Goal: Information Seeking & Learning: Learn about a topic

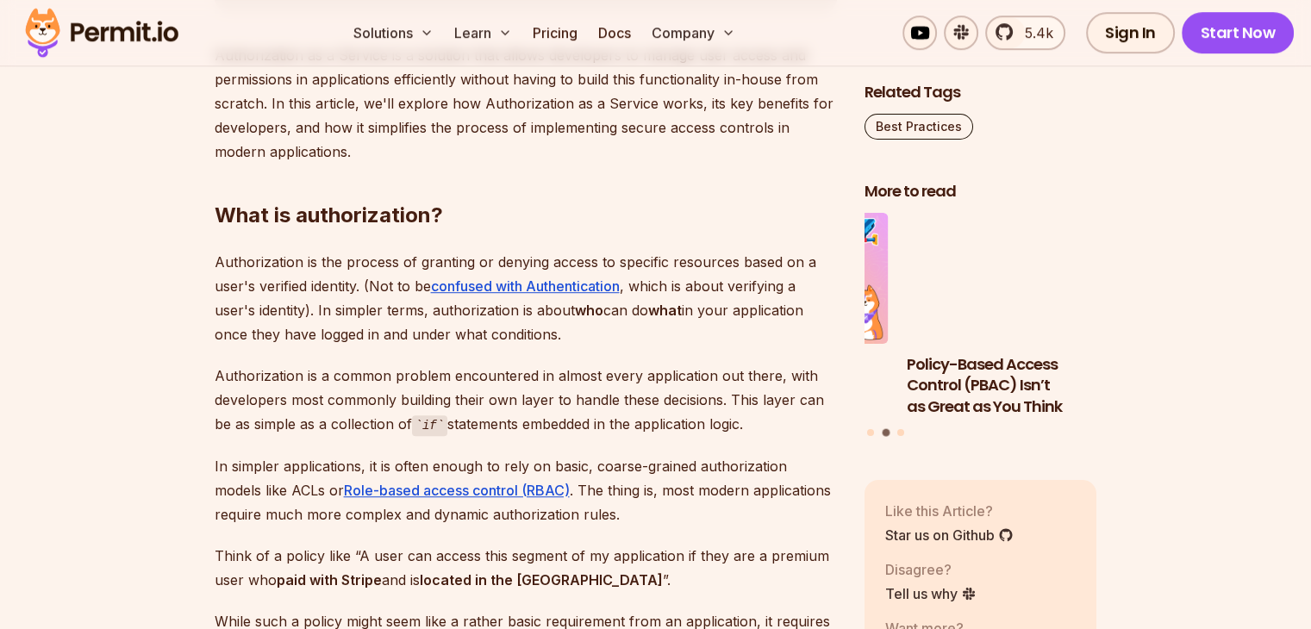
scroll to position [1121, 0]
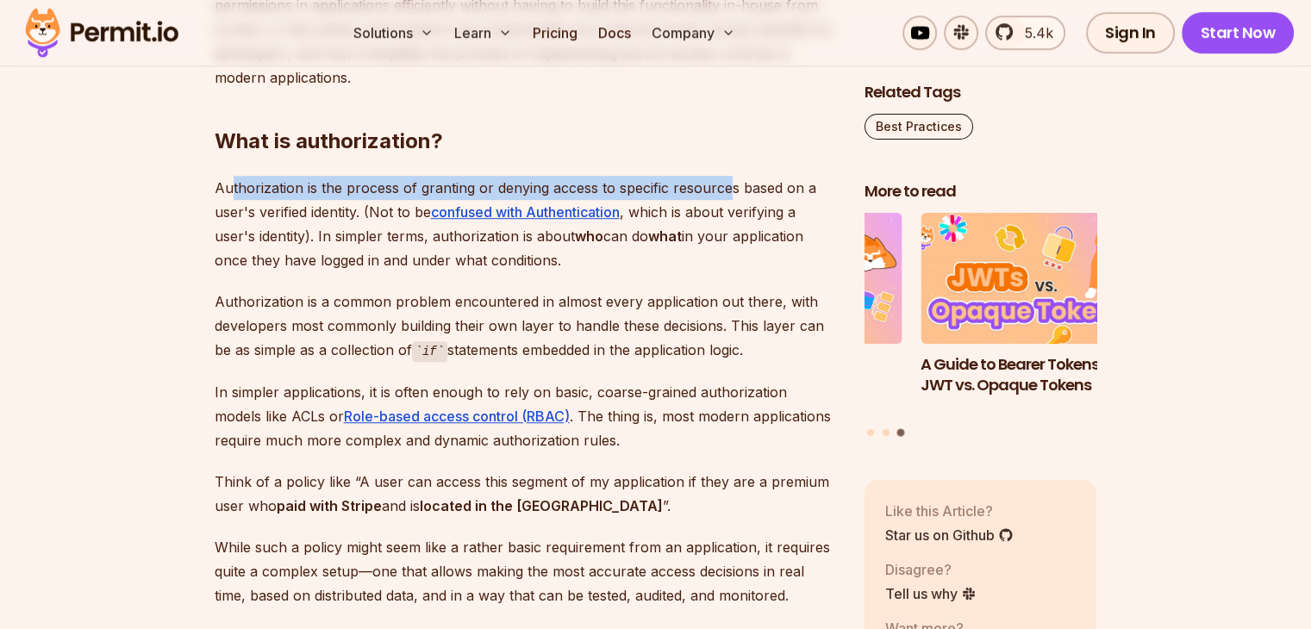
drag, startPoint x: 229, startPoint y: 194, endPoint x: 728, endPoint y: 190, distance: 498.4
click at [728, 190] on p "Authorization is the process of granting or denying access to specific resource…" at bounding box center [526, 224] width 623 height 97
click at [729, 190] on p "Authorization is the process of granting or denying access to specific resource…" at bounding box center [526, 224] width 623 height 97
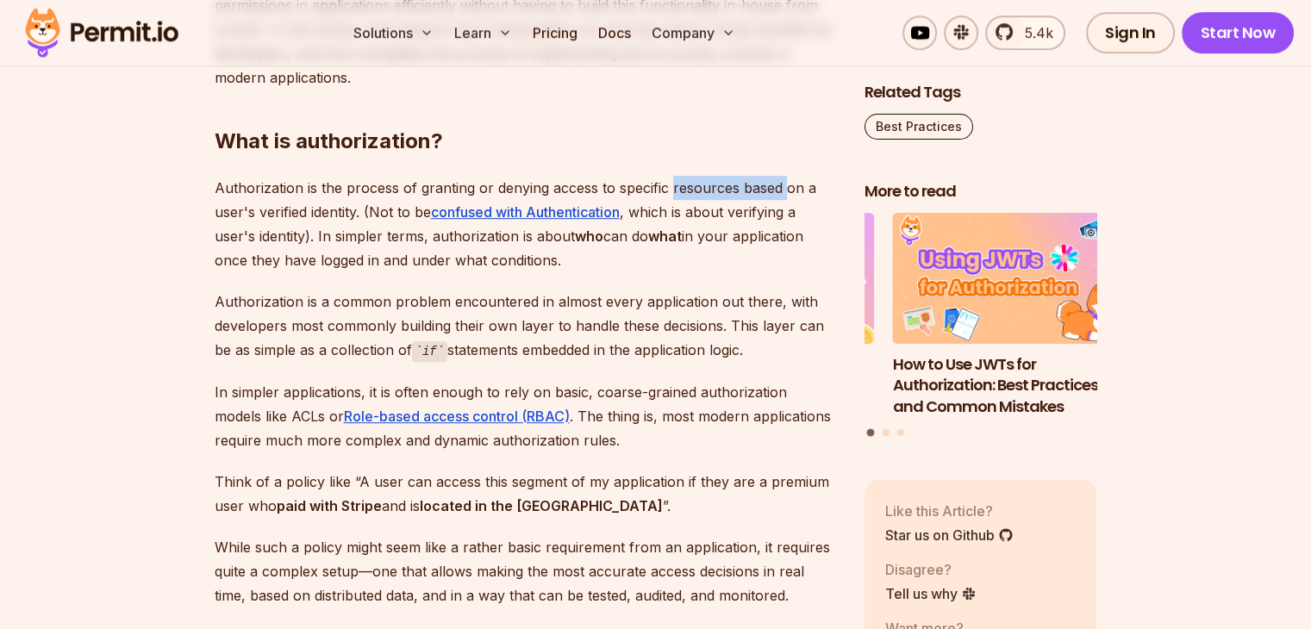
drag, startPoint x: 729, startPoint y: 190, endPoint x: 777, endPoint y: 191, distance: 48.3
click at [777, 191] on p "Authorization is the process of granting or denying access to specific resource…" at bounding box center [526, 224] width 623 height 97
drag, startPoint x: 210, startPoint y: 205, endPoint x: 347, endPoint y: 208, distance: 136.3
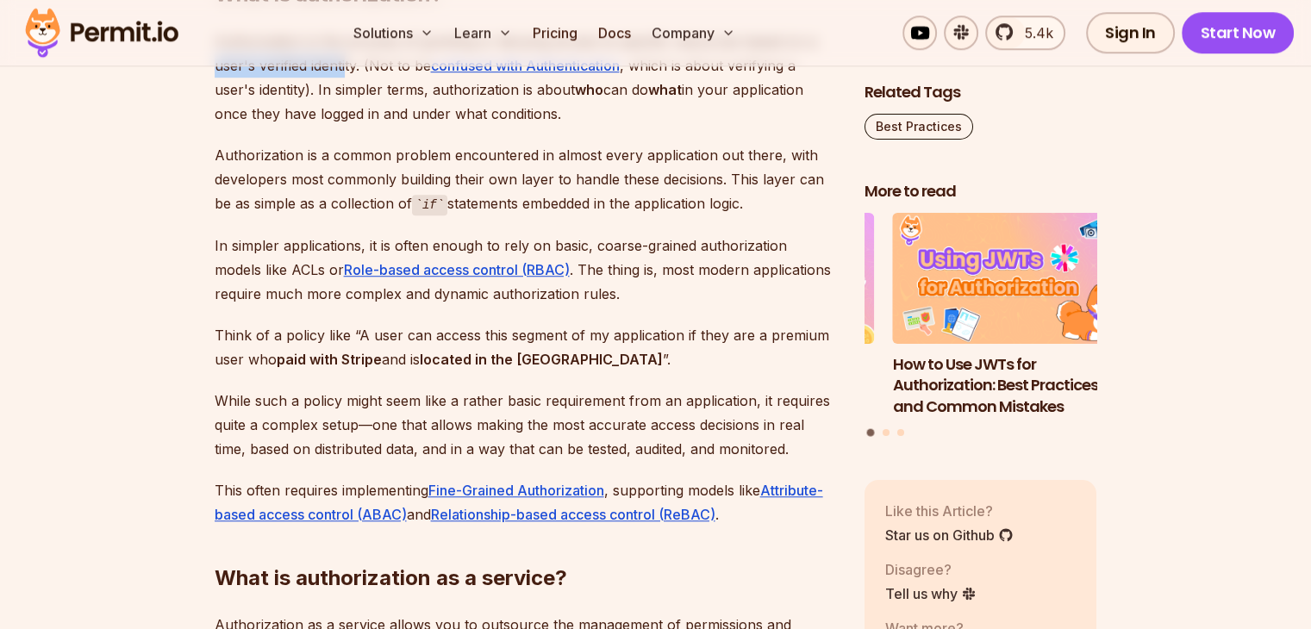
scroll to position [1293, 0]
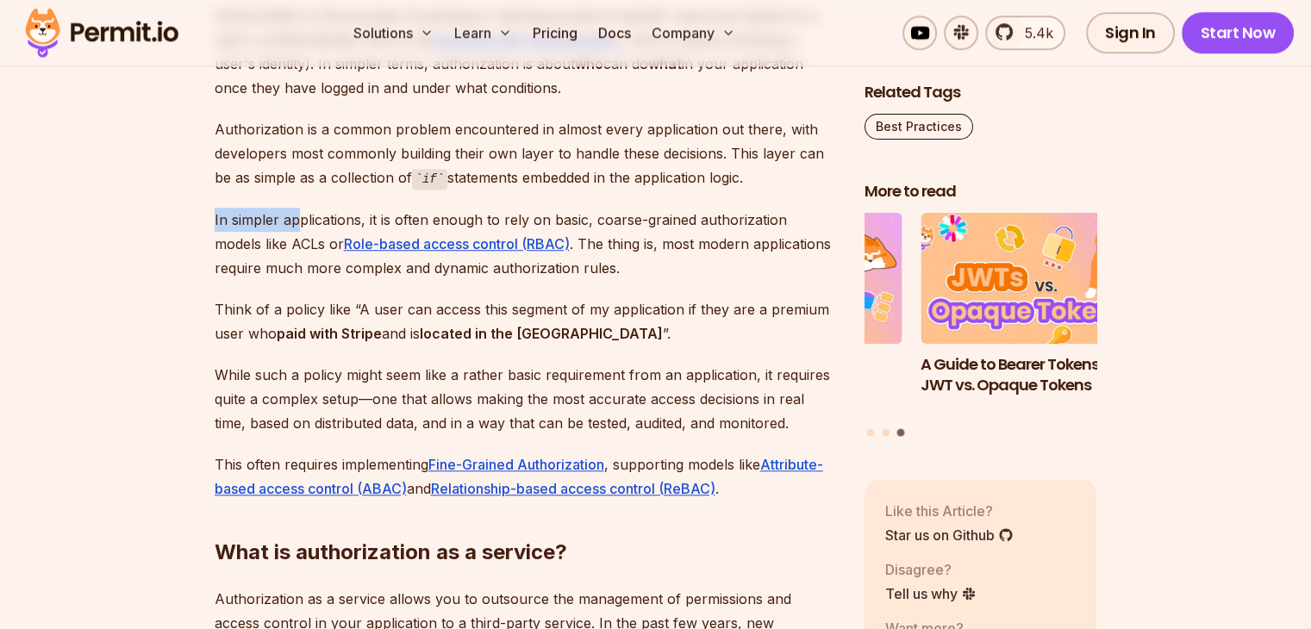
drag, startPoint x: 215, startPoint y: 215, endPoint x: 313, endPoint y: 219, distance: 98.4
click at [300, 218] on p "In simpler applications, it is often enough to rely on basic, coarse-grained au…" at bounding box center [526, 244] width 623 height 72
drag, startPoint x: 400, startPoint y: 220, endPoint x: 578, endPoint y: 218, distance: 177.6
click at [578, 218] on p "In simpler applications, it is often enough to rely on basic, coarse-grained au…" at bounding box center [526, 244] width 623 height 72
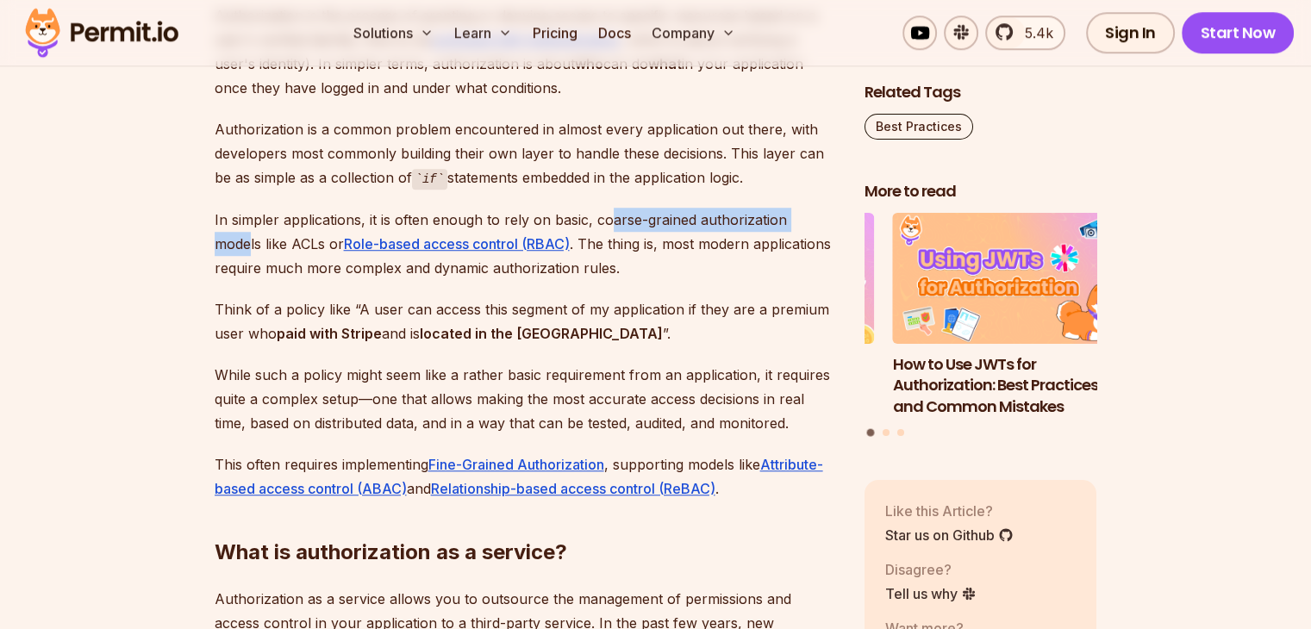
drag, startPoint x: 636, startPoint y: 218, endPoint x: 835, endPoint y: 212, distance: 198.4
click at [833, 212] on p "In simpler applications, it is often enough to rely on basic, coarse-grained au…" at bounding box center [526, 244] width 623 height 72
drag, startPoint x: 222, startPoint y: 241, endPoint x: 279, endPoint y: 241, distance: 56.9
click at [241, 241] on p "In simpler applications, it is often enough to rely on basic, coarse-grained au…" at bounding box center [526, 244] width 623 height 72
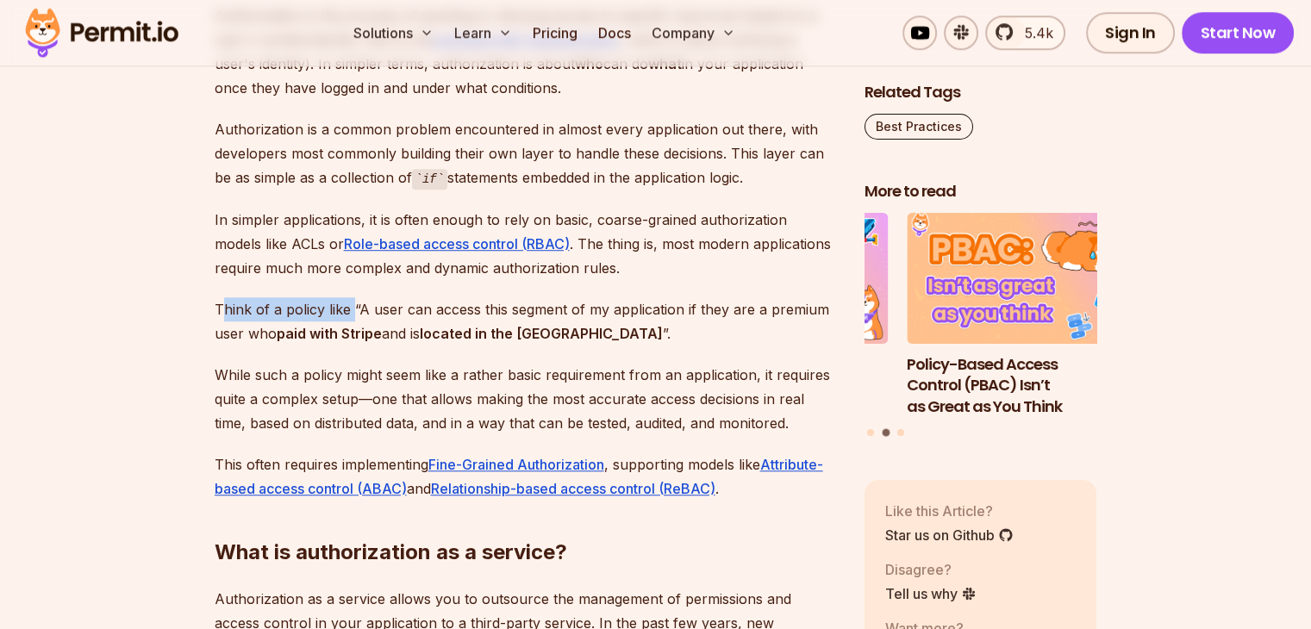
drag, startPoint x: 222, startPoint y: 304, endPoint x: 353, endPoint y: 308, distance: 131.1
click at [353, 308] on p "Think of a policy like “A user can access this segment of my application if the…" at bounding box center [526, 321] width 623 height 48
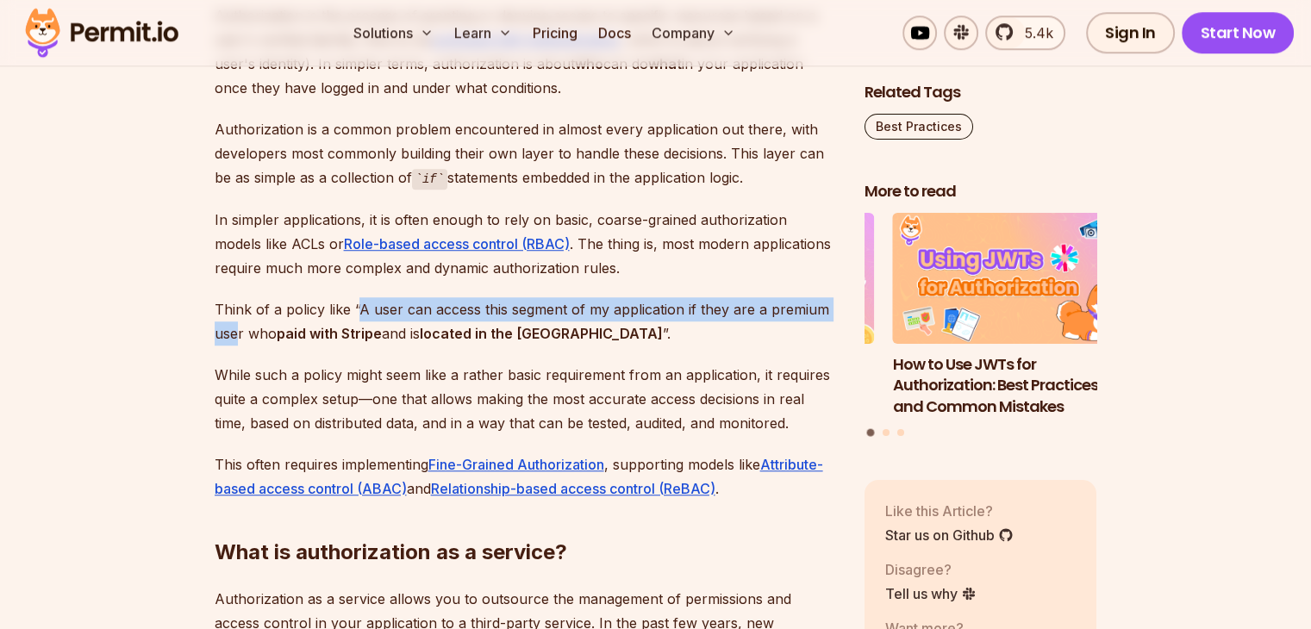
drag, startPoint x: 360, startPoint y: 303, endPoint x: 238, endPoint y: 322, distance: 123.0
click at [238, 322] on p "Think of a policy like “A user can access this segment of my application if the…" at bounding box center [526, 321] width 623 height 48
click at [227, 332] on p "Think of a policy like “A user can access this segment of my application if the…" at bounding box center [526, 321] width 623 height 48
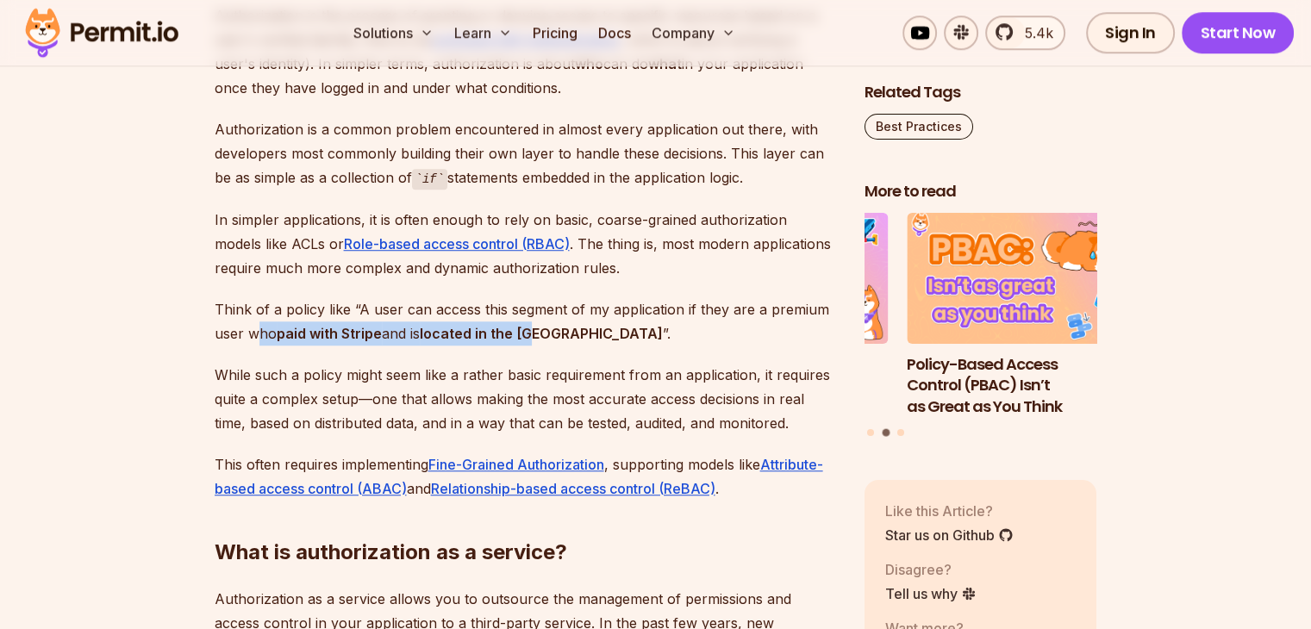
drag, startPoint x: 255, startPoint y: 337, endPoint x: 542, endPoint y: 335, distance: 287.1
click at [542, 335] on p "Think of a policy like “A user can access this segment of my application if the…" at bounding box center [526, 321] width 623 height 48
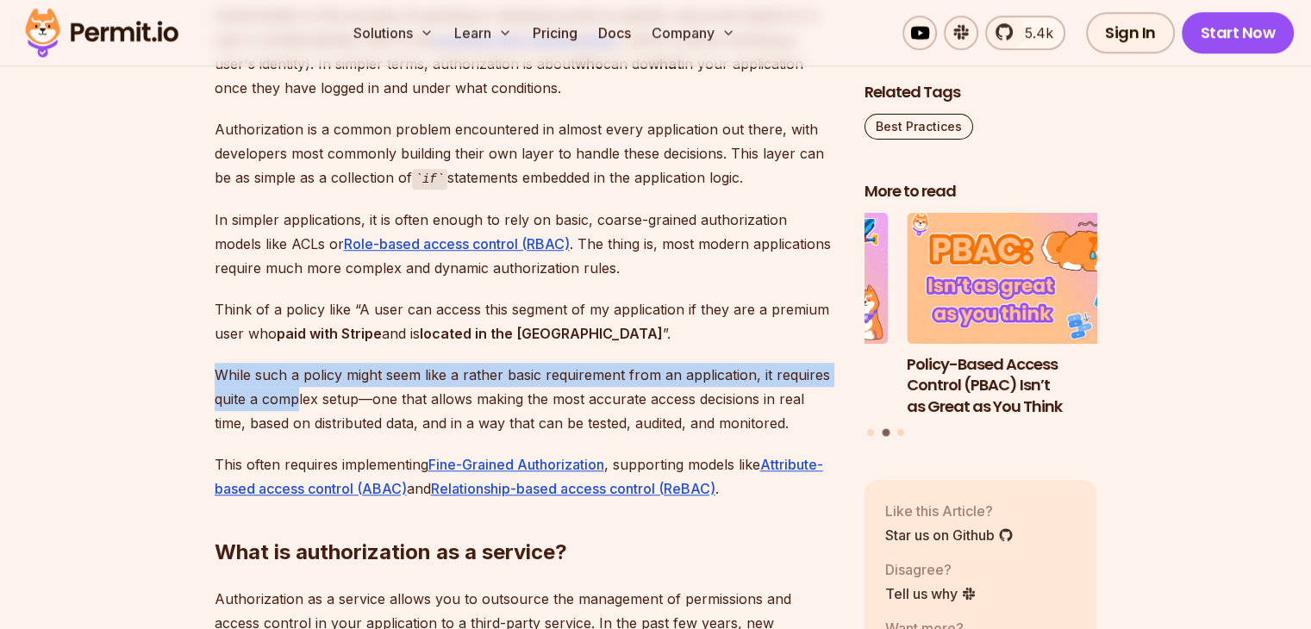
drag, startPoint x: 221, startPoint y: 377, endPoint x: 298, endPoint y: 387, distance: 78.3
click at [298, 387] on p "While such a policy might seem like a rather basic requirement from an applicat…" at bounding box center [526, 399] width 623 height 72
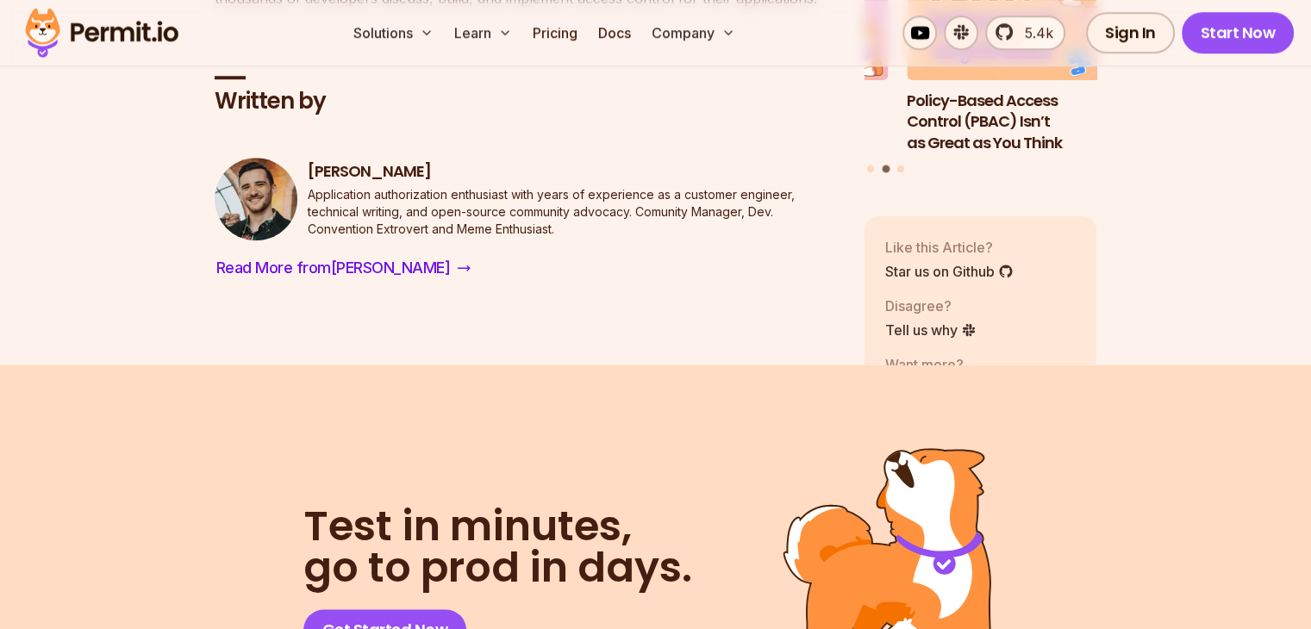
scroll to position [8105, 0]
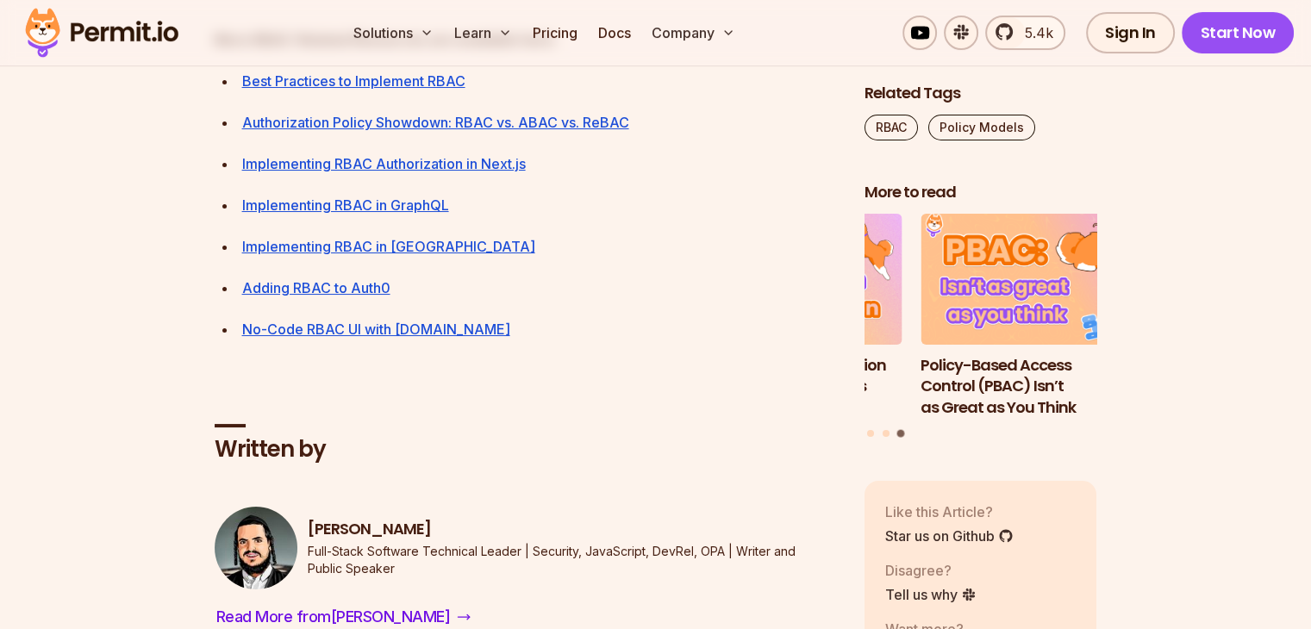
scroll to position [7070, 0]
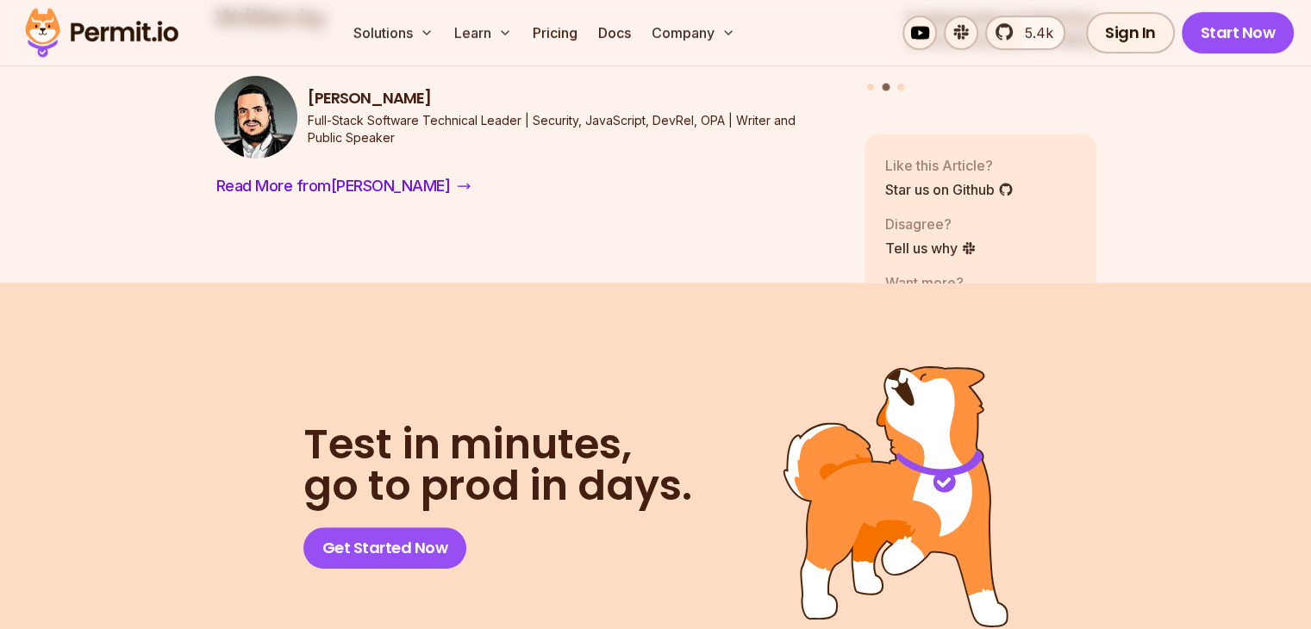
click at [71, 31] on img at bounding box center [101, 32] width 169 height 59
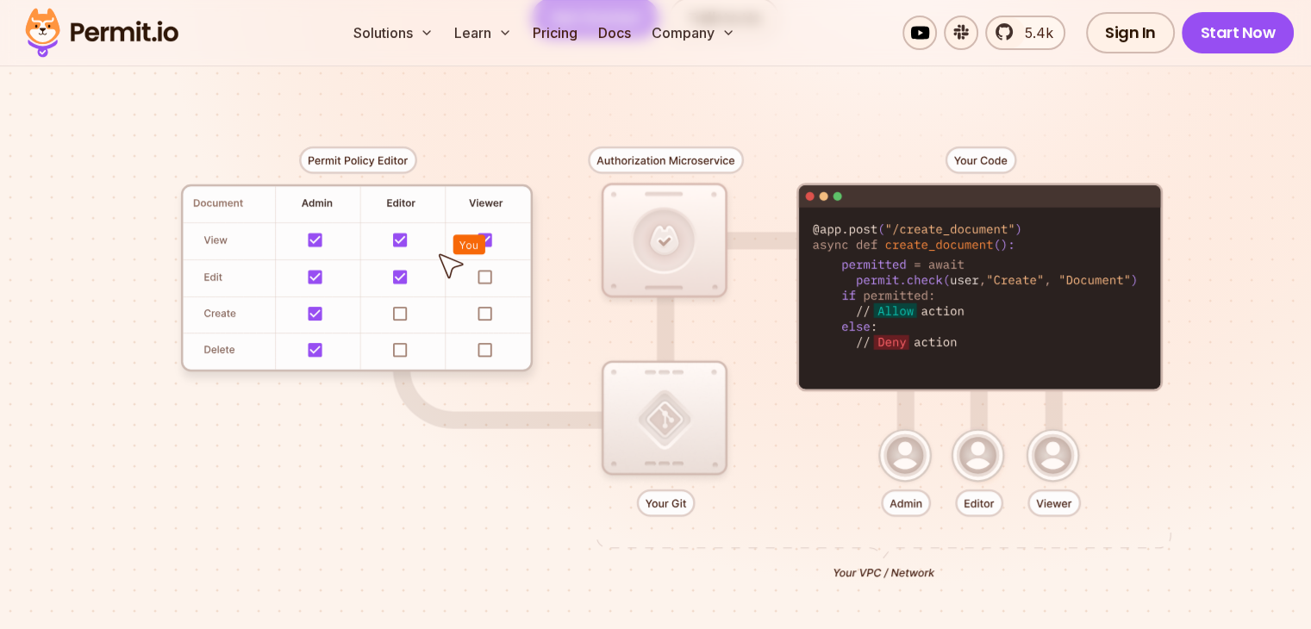
scroll to position [345, 0]
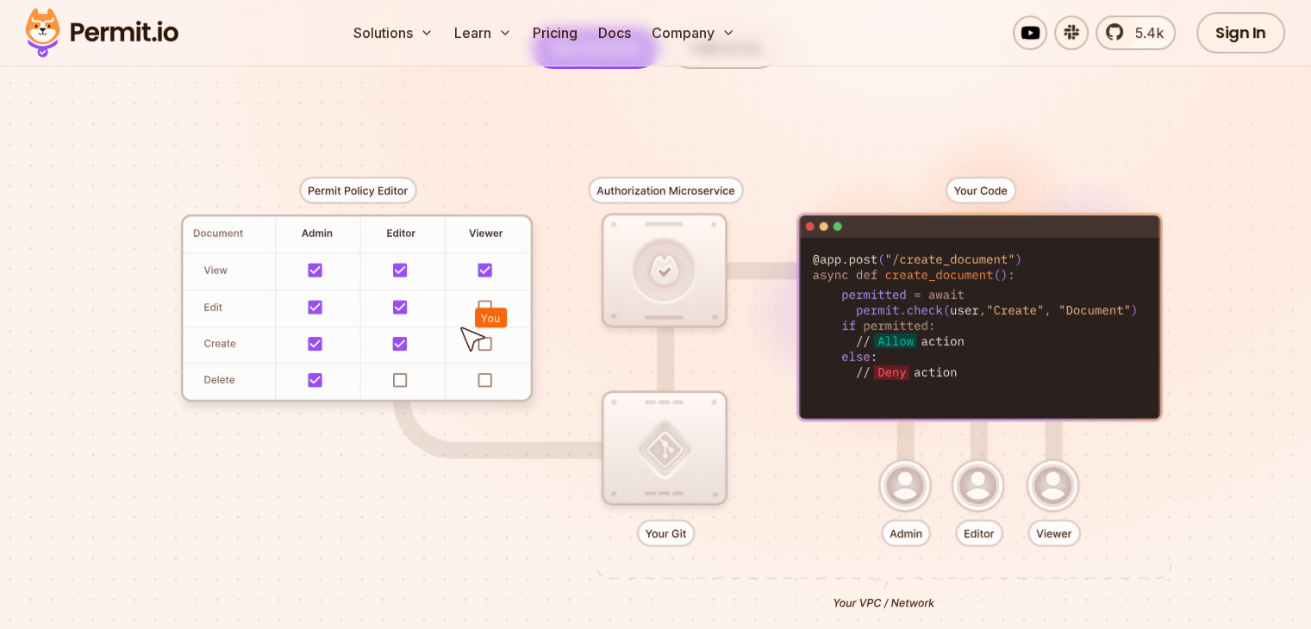
click at [985, 191] on div at bounding box center [656, 386] width 1207 height 635
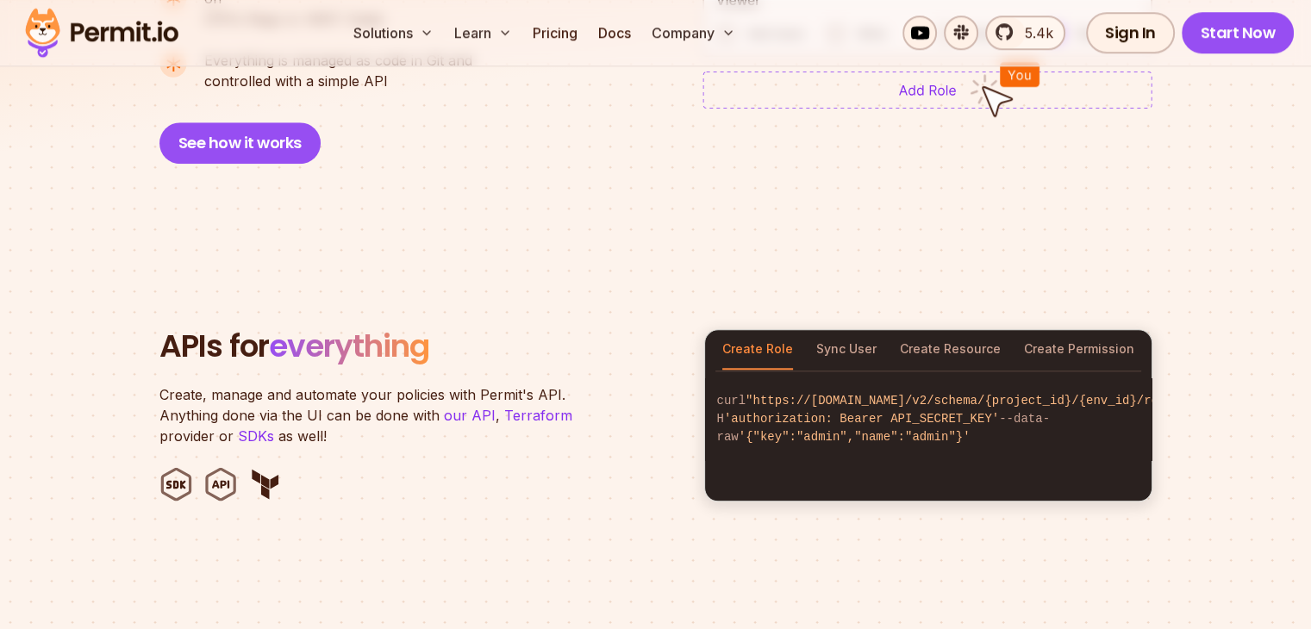
scroll to position [1638, 0]
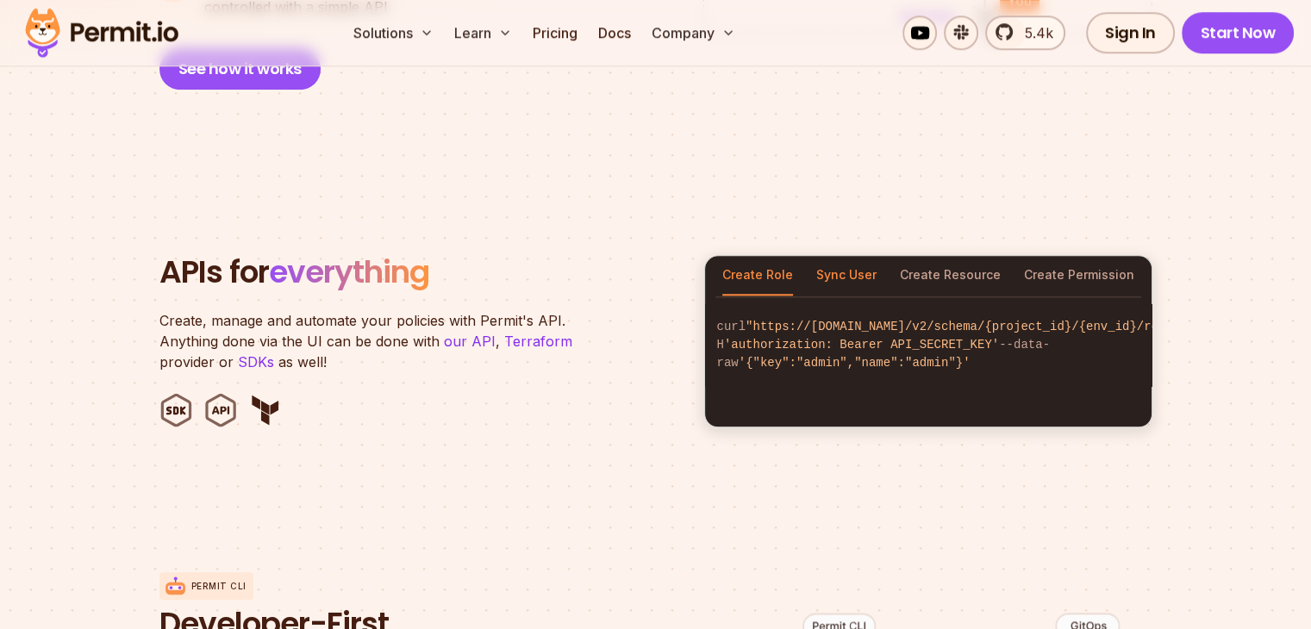
click at [876, 260] on button "Sync User" at bounding box center [847, 276] width 60 height 40
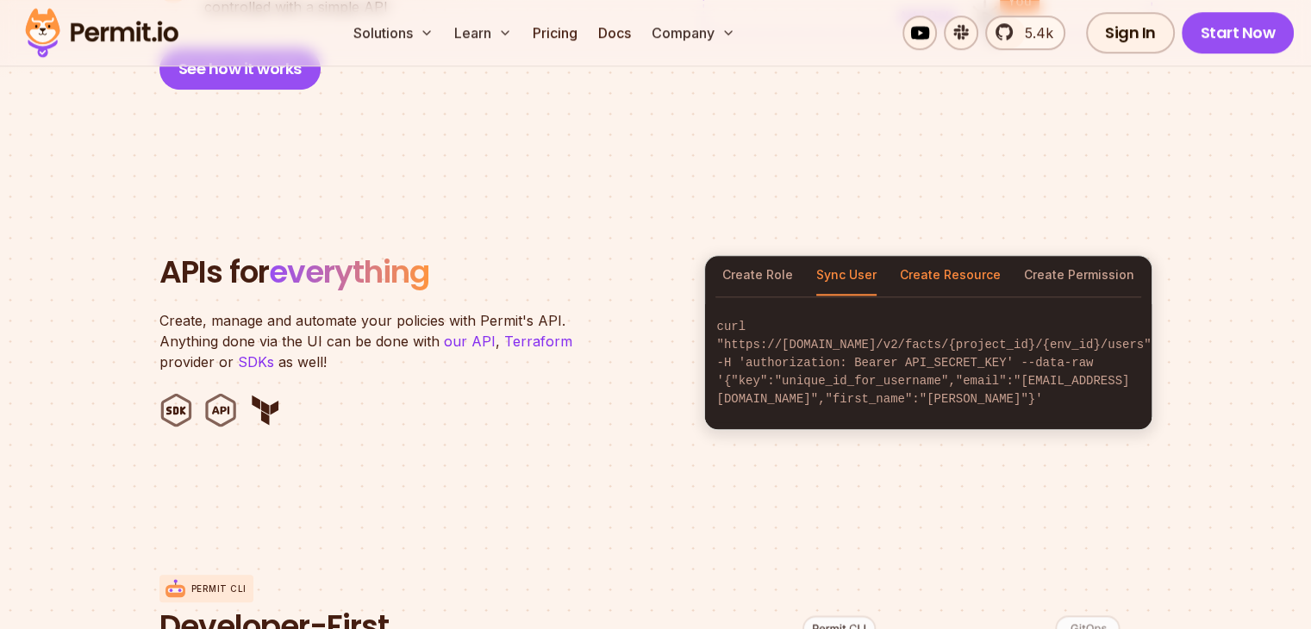
click at [934, 260] on button "Create Resource" at bounding box center [950, 276] width 101 height 40
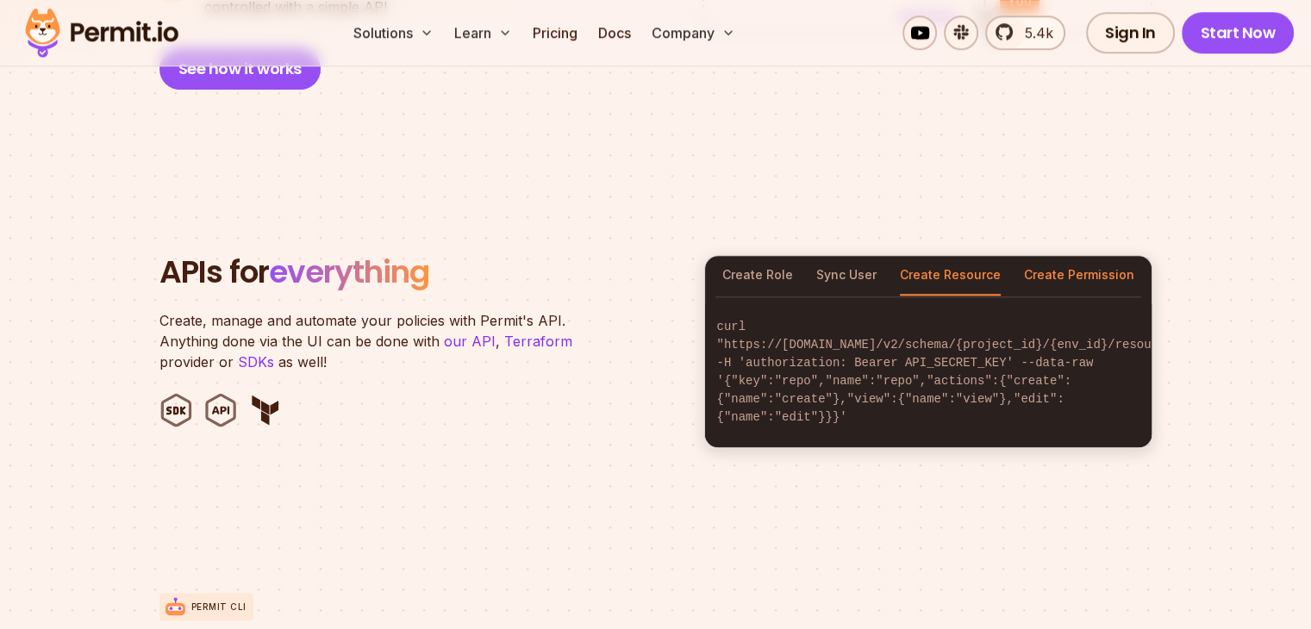
click at [1068, 260] on button "Create Permission" at bounding box center [1079, 276] width 110 height 40
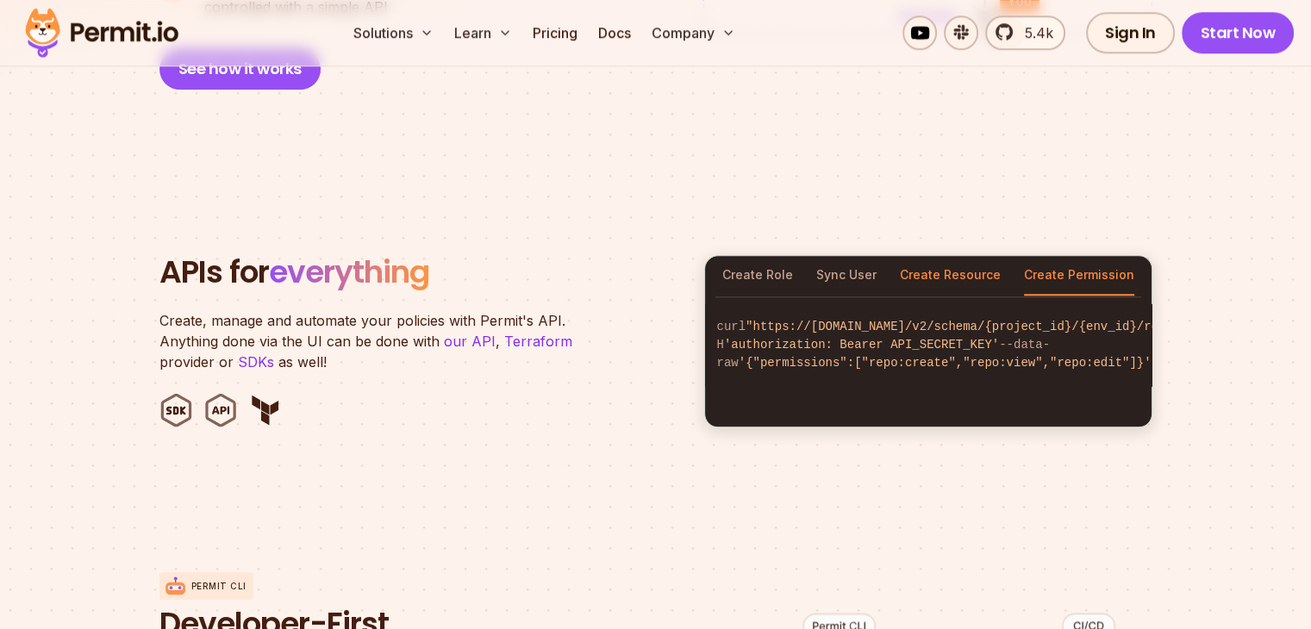
click at [948, 257] on button "Create Resource" at bounding box center [950, 276] width 101 height 40
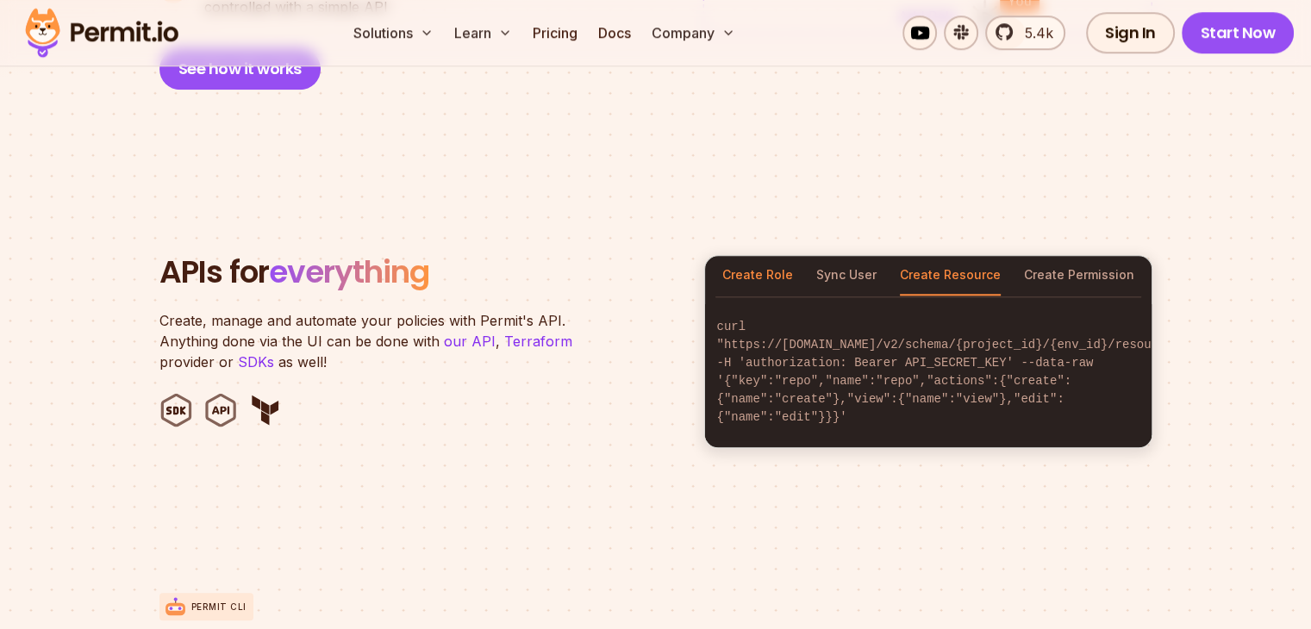
drag, startPoint x: 810, startPoint y: 249, endPoint x: 731, endPoint y: 245, distance: 78.6
click at [807, 256] on div "Create Role Sync User Create Resource Create Permission" at bounding box center [928, 276] width 447 height 40
click at [731, 256] on button "Create Role" at bounding box center [758, 276] width 71 height 40
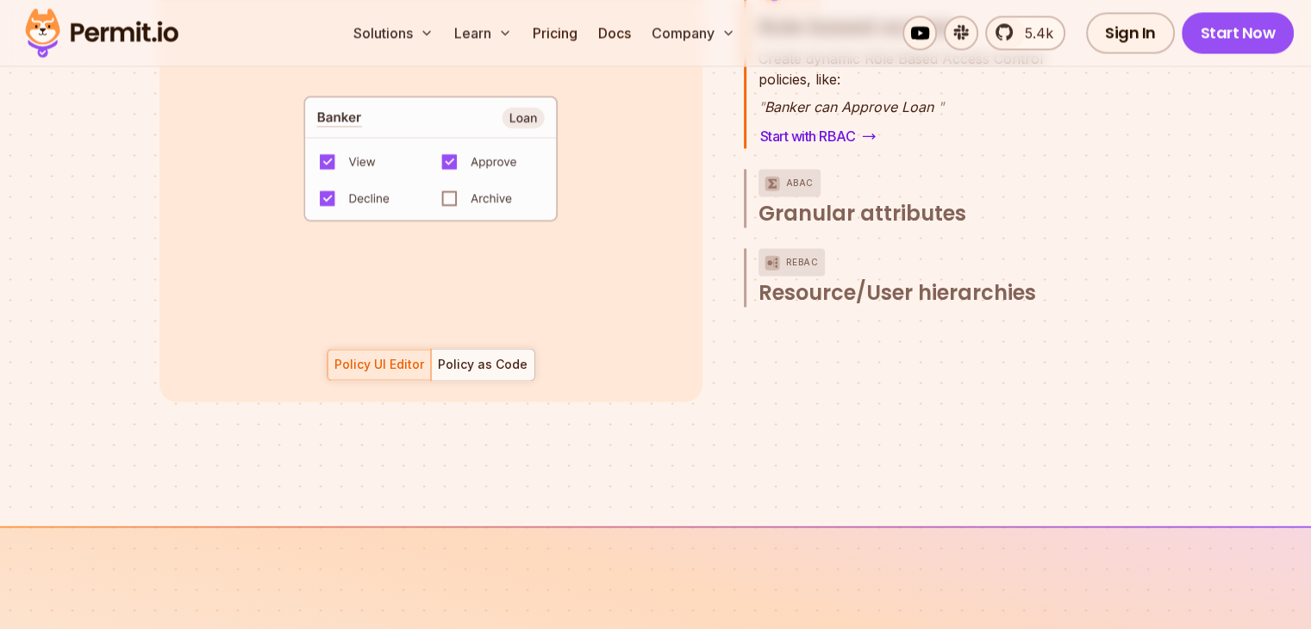
scroll to position [2932, 0]
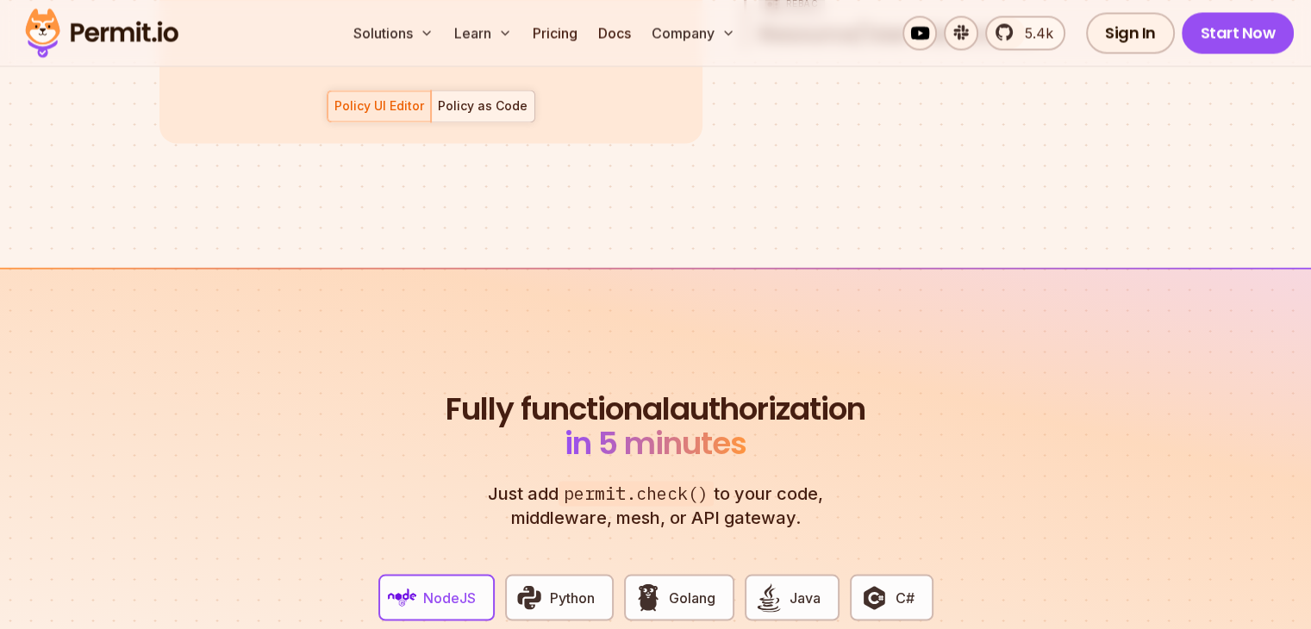
click at [486, 95] on div at bounding box center [482, 106] width 103 height 31
click at [415, 97] on div "Policy UI Editor" at bounding box center [380, 105] width 90 height 17
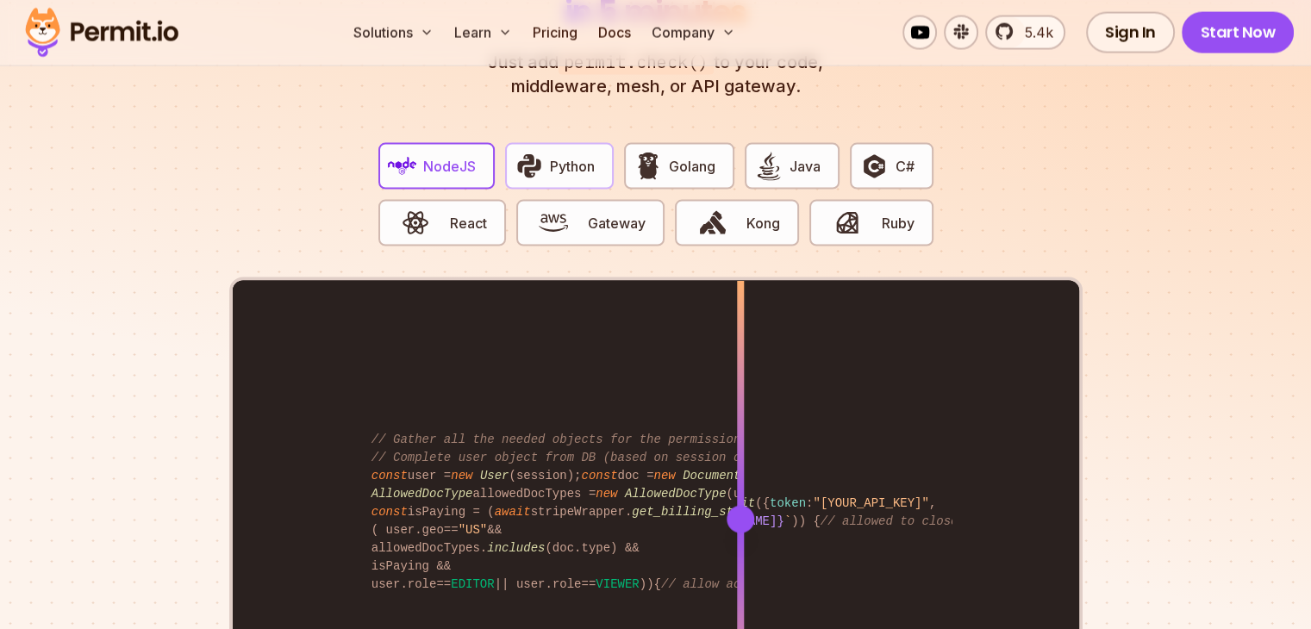
scroll to position [3535, 0]
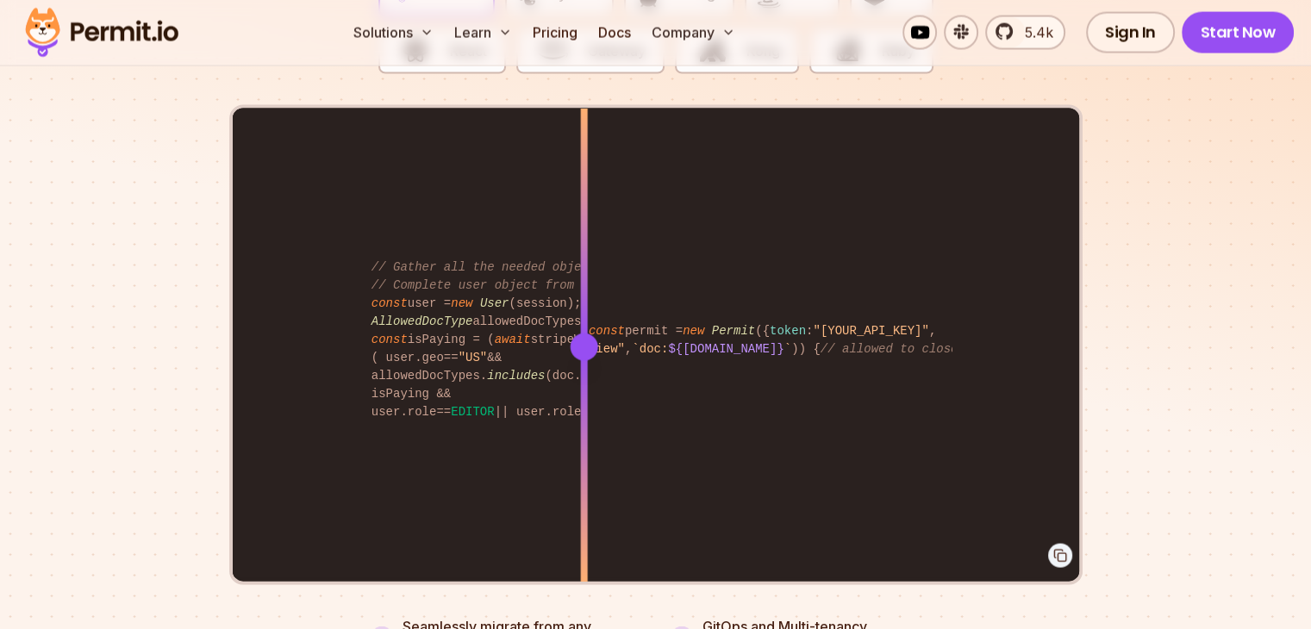
drag, startPoint x: 735, startPoint y: 330, endPoint x: 584, endPoint y: 442, distance: 188.0
click at [584, 442] on div at bounding box center [583, 347] width 7 height 476
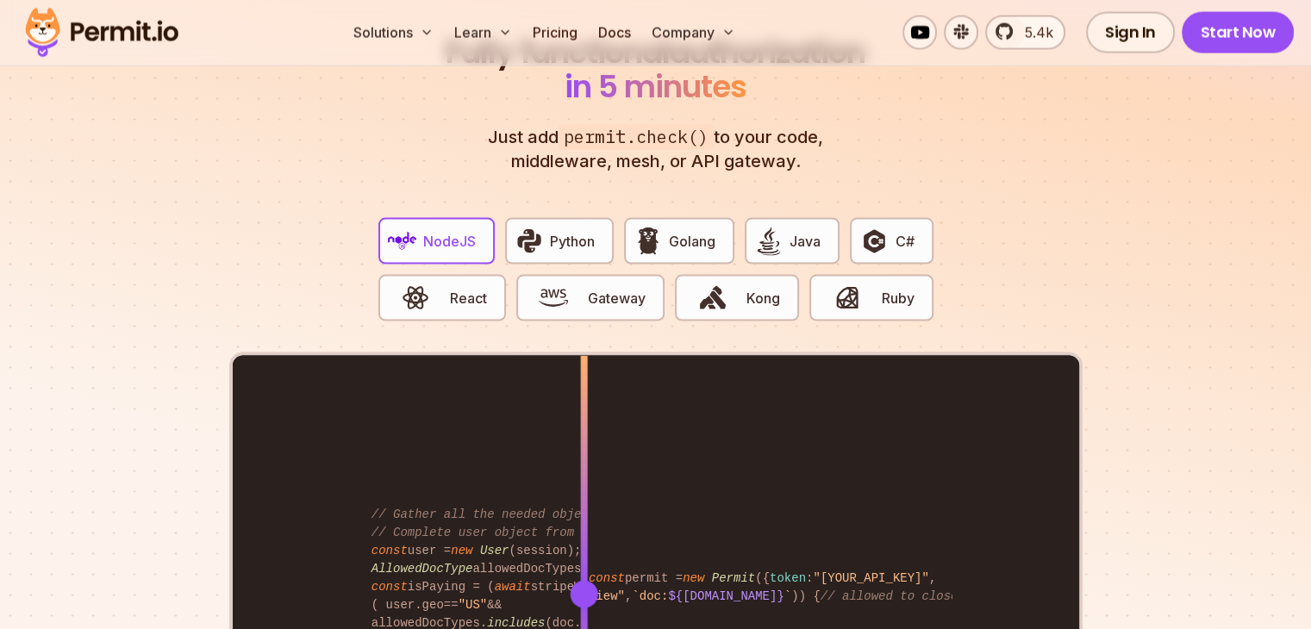
scroll to position [3276, 0]
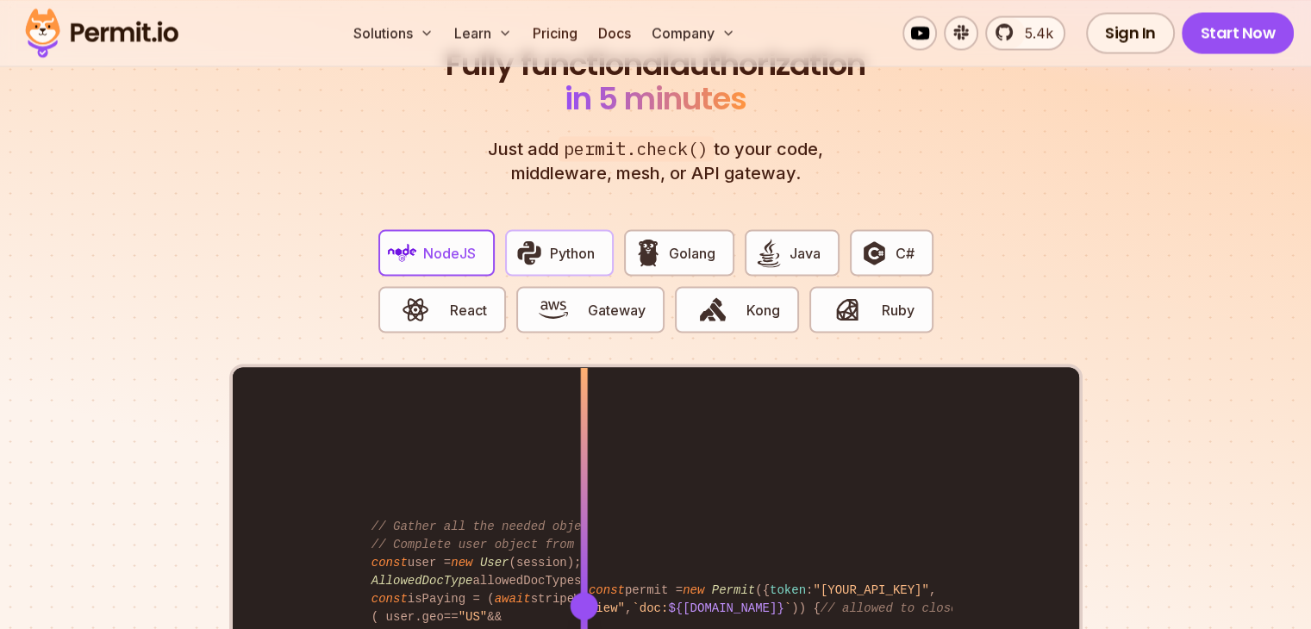
click at [601, 239] on button "Python" at bounding box center [559, 252] width 109 height 47
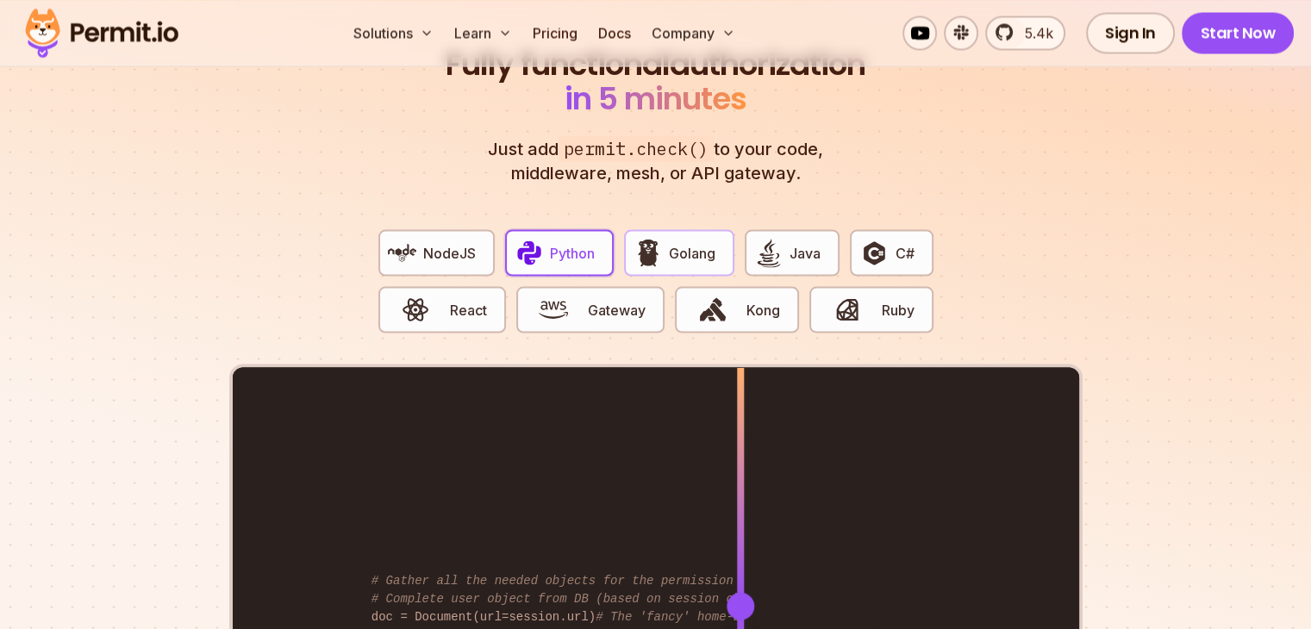
click at [682, 242] on span "Golang" at bounding box center [692, 252] width 47 height 21
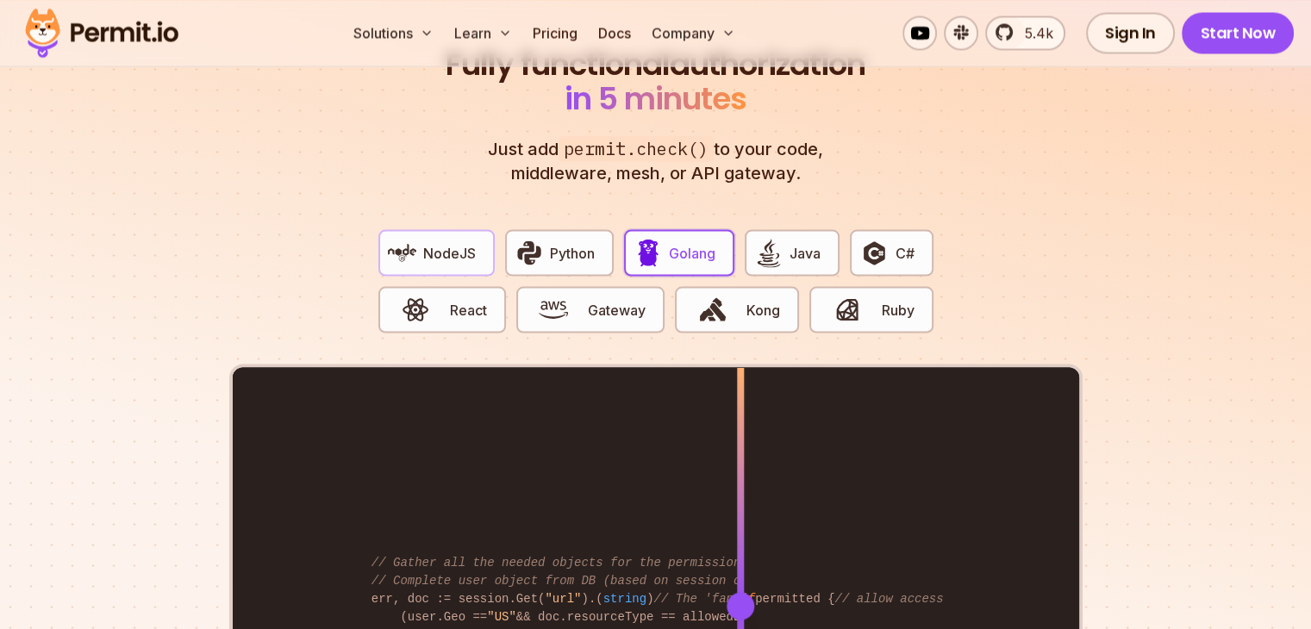
click at [410, 238] on img "button" at bounding box center [402, 252] width 29 height 29
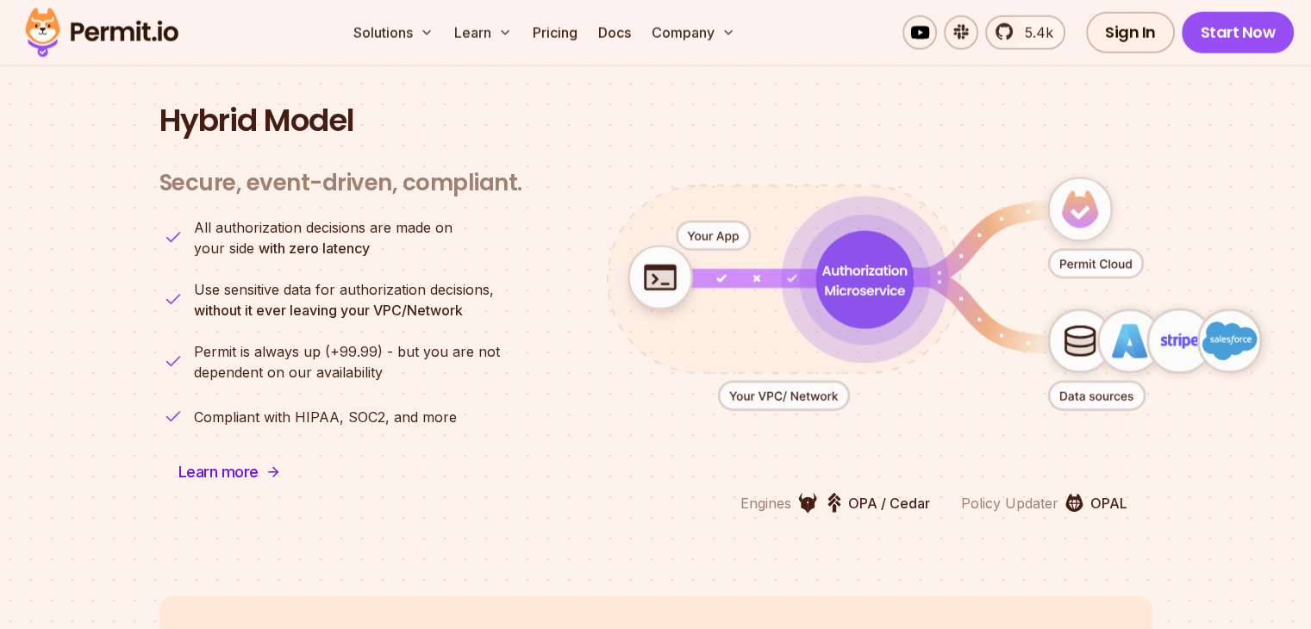
scroll to position [4225, 0]
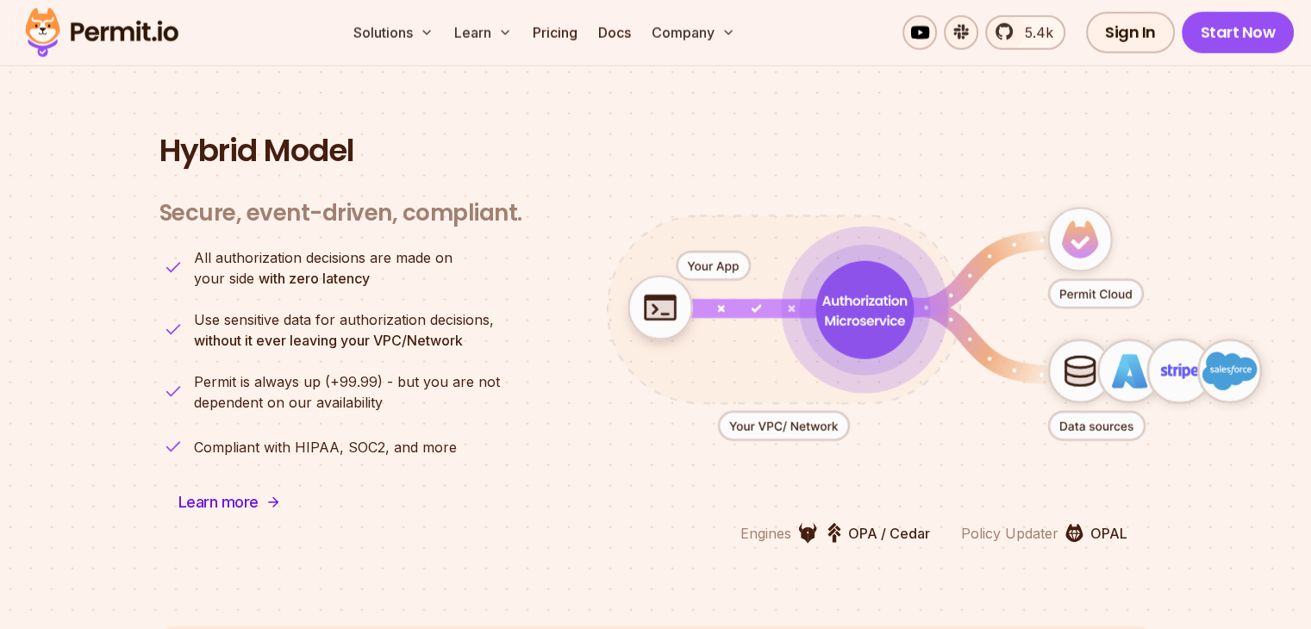
click at [645, 298] on icon "animation" at bounding box center [659, 309] width 30 height 22
click at [670, 298] on icon "animation" at bounding box center [659, 309] width 30 height 22
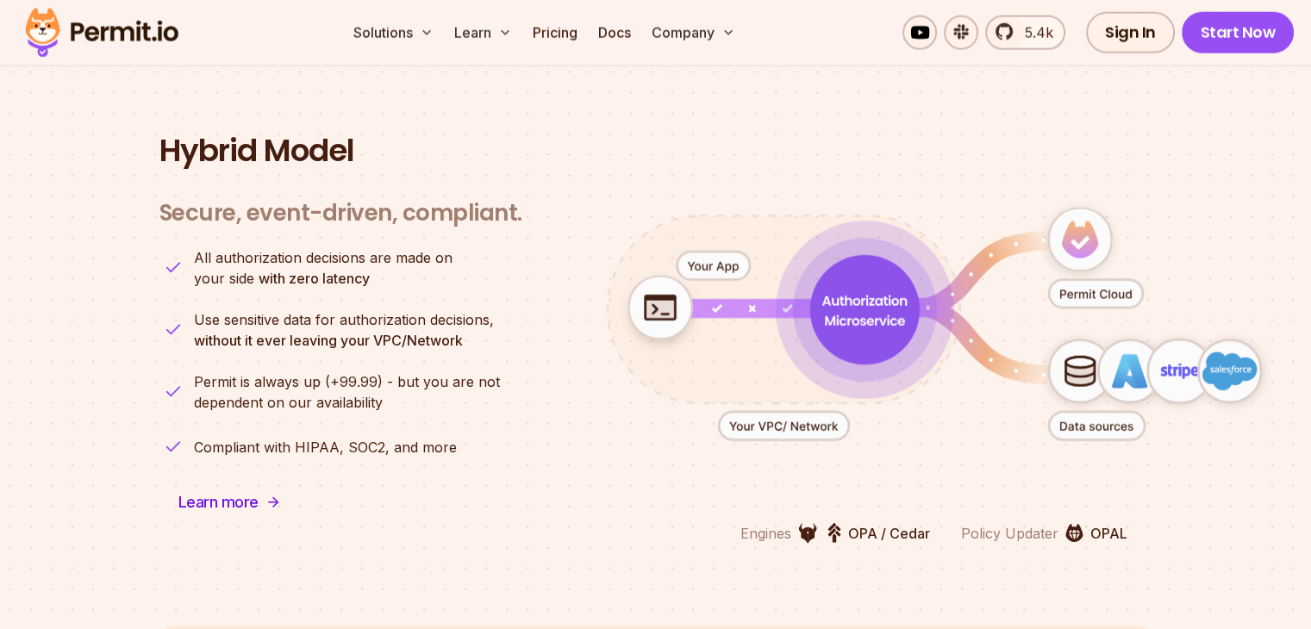
click at [866, 295] on icon "animation" at bounding box center [865, 311] width 110 height 110
click at [866, 295] on icon "animation" at bounding box center [865, 310] width 110 height 110
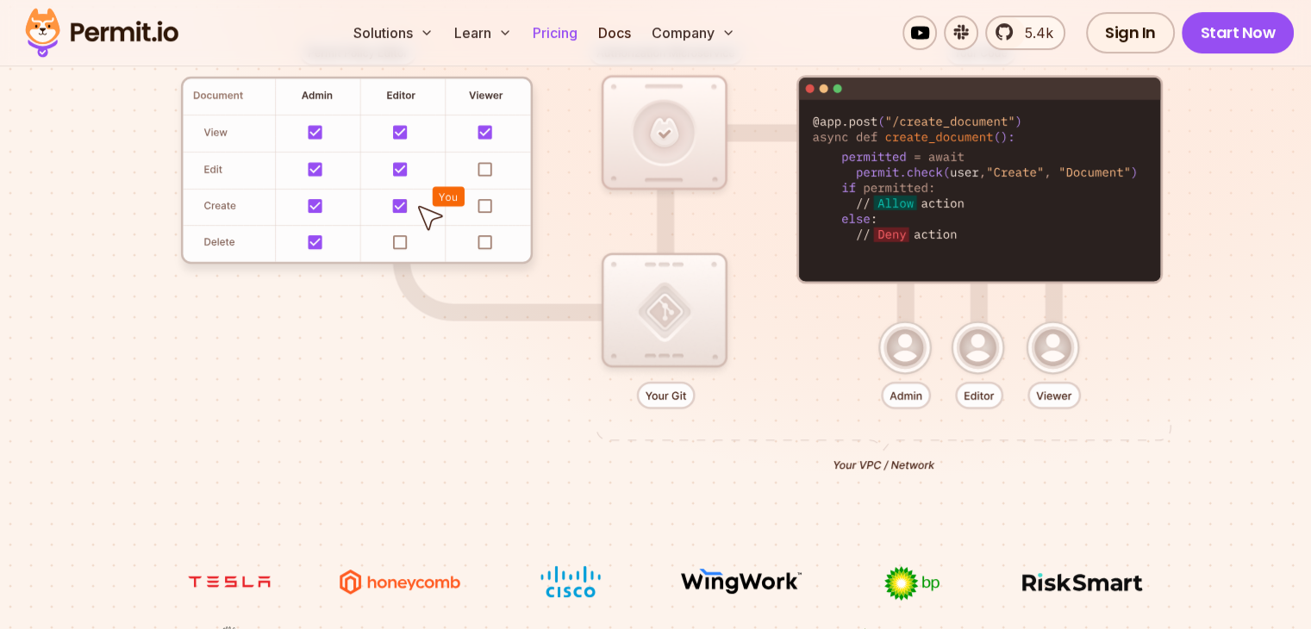
scroll to position [0, 0]
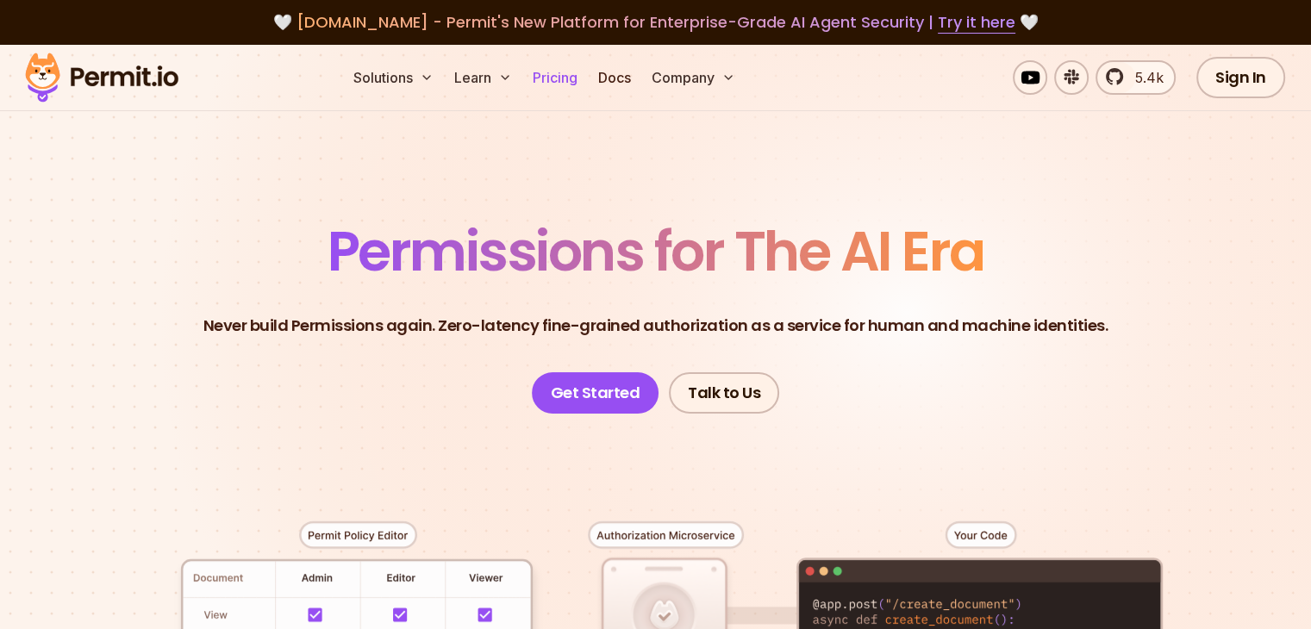
click at [585, 70] on link "Pricing" at bounding box center [555, 77] width 59 height 34
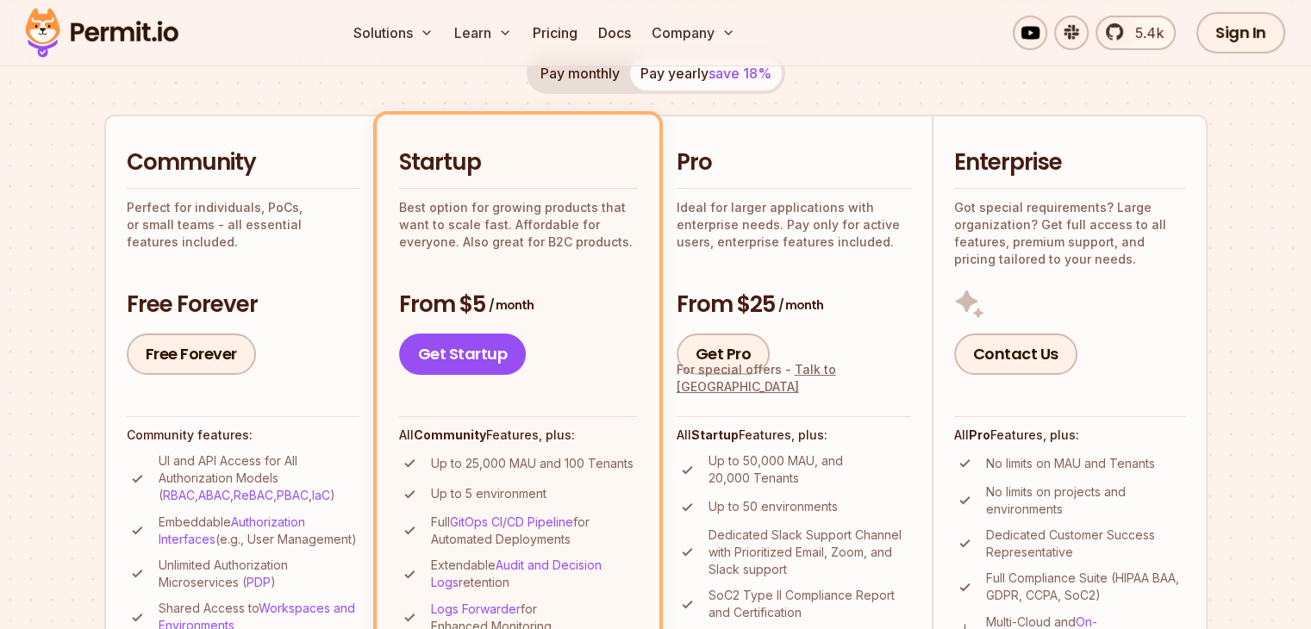
scroll to position [345, 0]
click at [863, 553] on p "Dedicated Slack Support Channel with Prioritized Email, Zoom, and Slack support" at bounding box center [810, 553] width 203 height 52
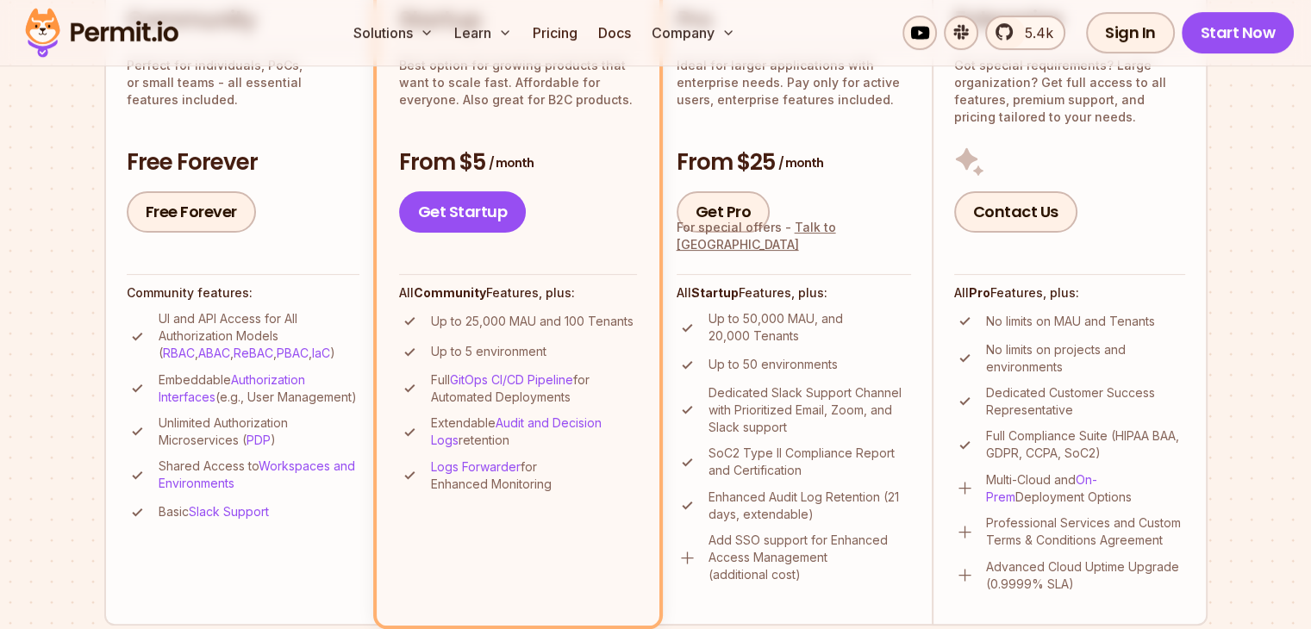
scroll to position [517, 0]
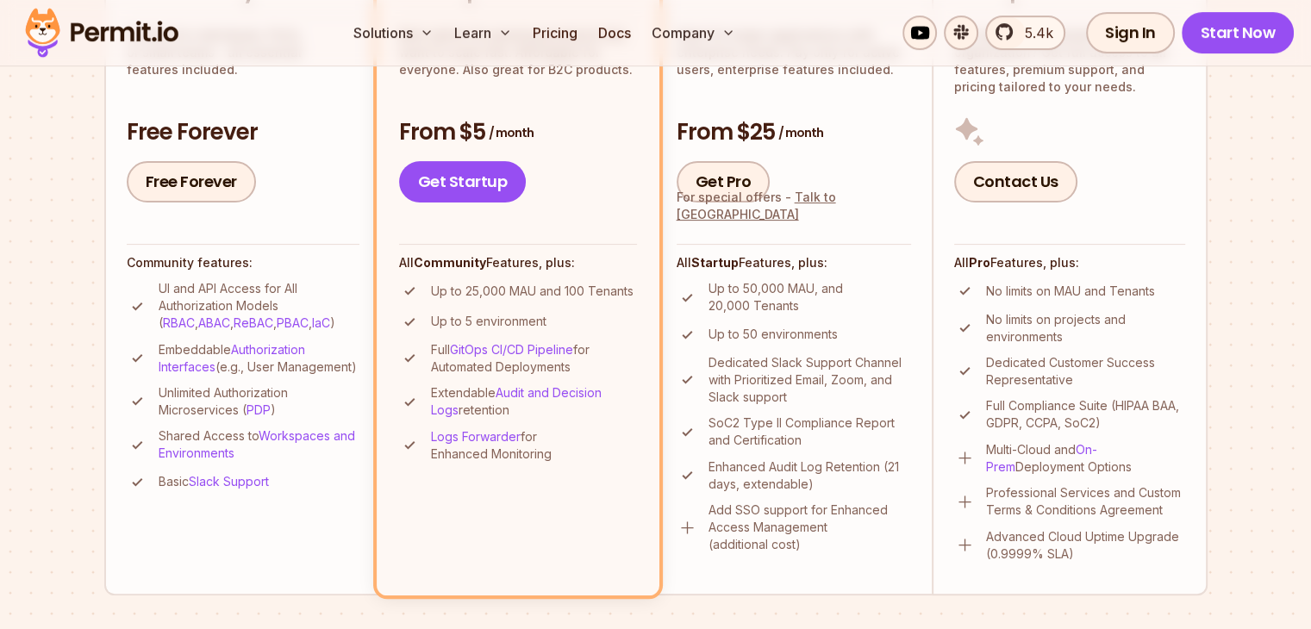
click at [969, 544] on img at bounding box center [965, 546] width 22 height 22
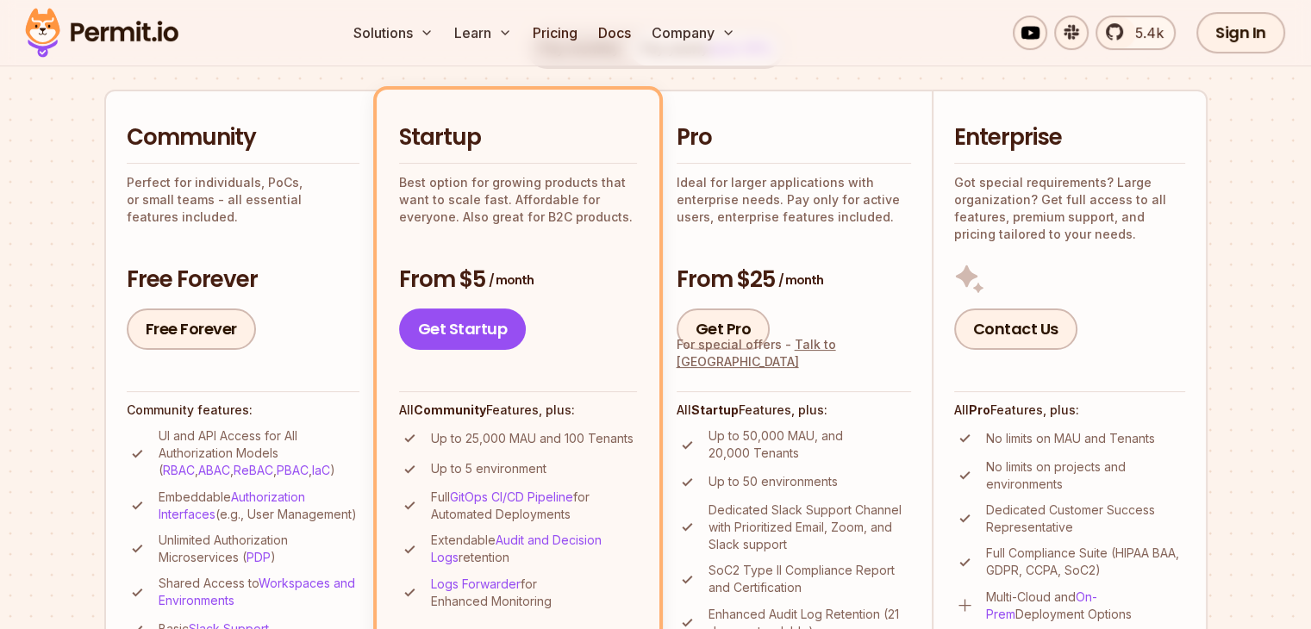
scroll to position [259, 0]
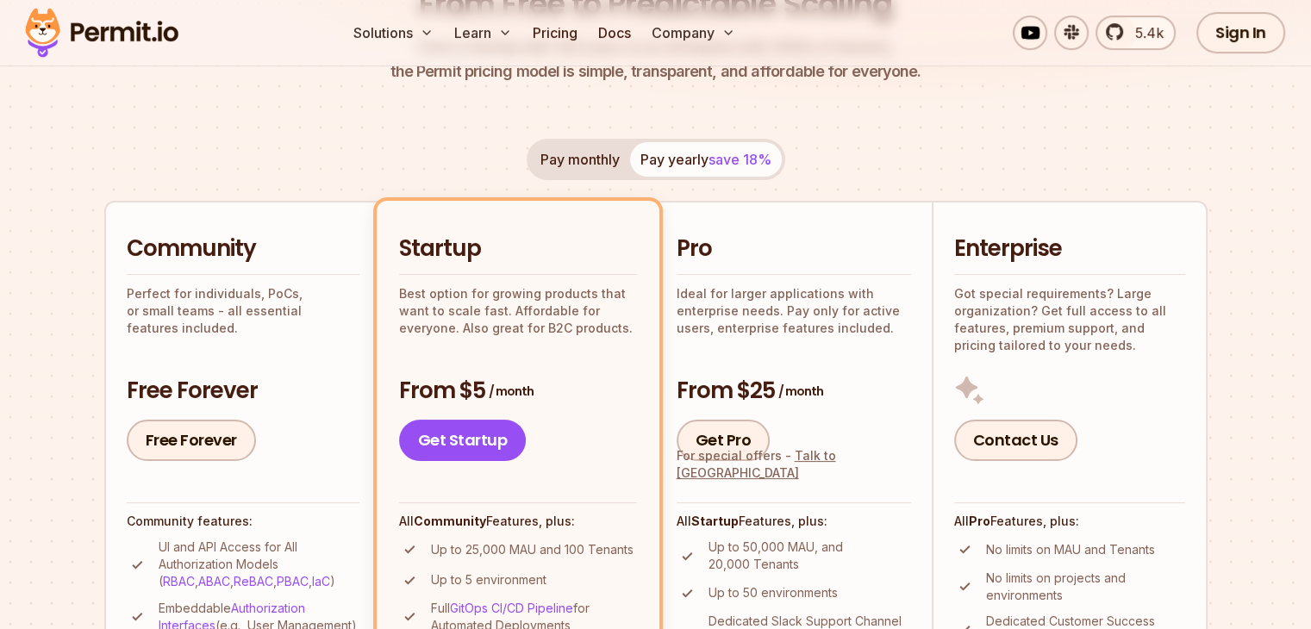
click at [593, 152] on button "Pay monthly" at bounding box center [580, 159] width 100 height 34
click at [682, 154] on button "Pay yearly save 18%" at bounding box center [706, 159] width 152 height 34
click at [583, 147] on button "Pay monthly" at bounding box center [580, 159] width 100 height 34
click at [658, 160] on button "Pay yearly save 18%" at bounding box center [706, 159] width 152 height 34
click at [597, 160] on button "Pay monthly" at bounding box center [580, 159] width 100 height 34
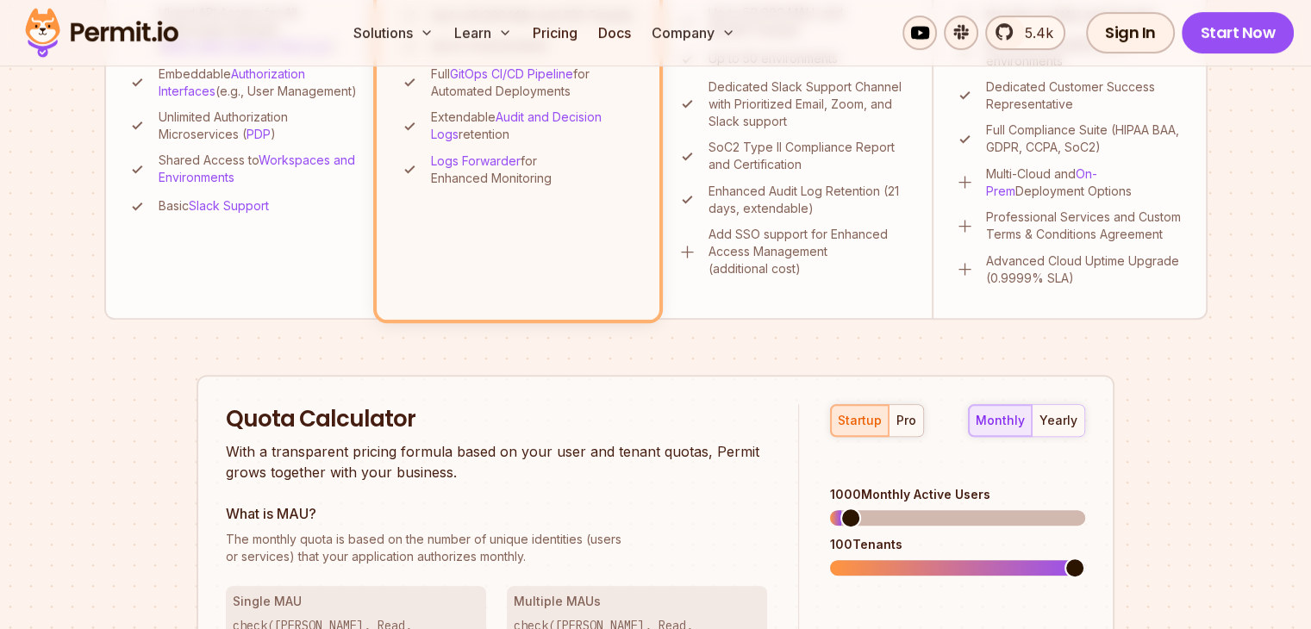
scroll to position [948, 0]
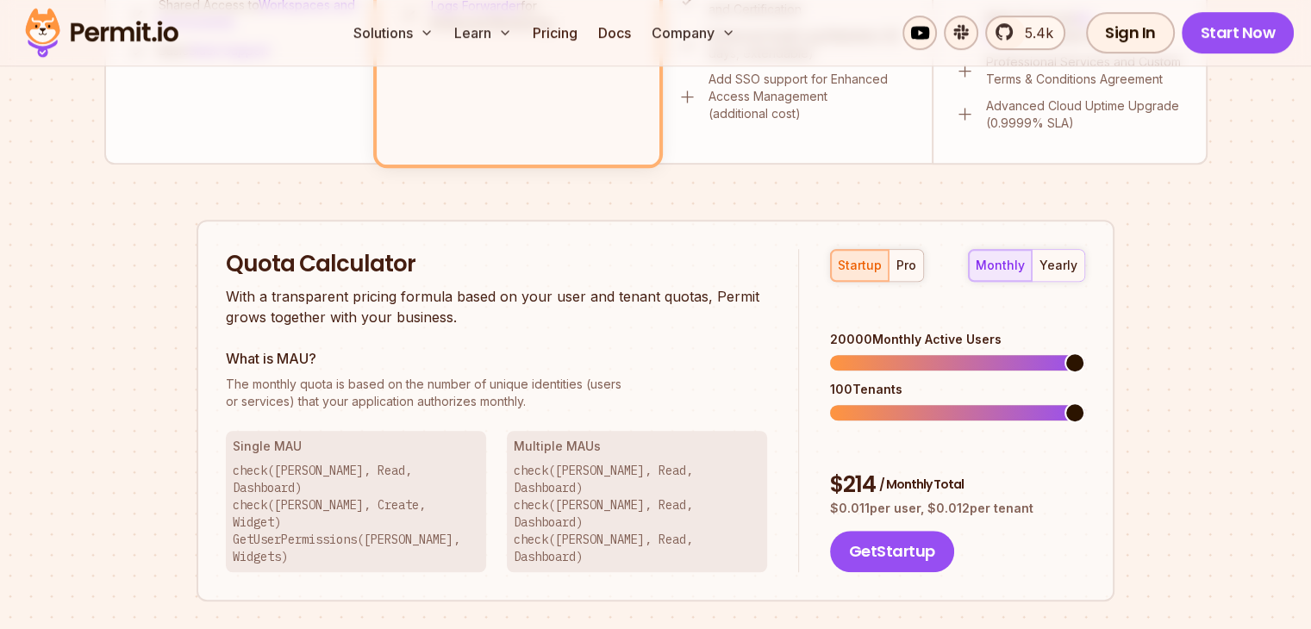
click at [1086, 353] on span at bounding box center [1075, 363] width 21 height 21
click at [1060, 271] on div "yearly" at bounding box center [1059, 265] width 38 height 17
click at [1069, 331] on div "20000 Monthly Active Users" at bounding box center [957, 351] width 255 height 40
click at [1025, 270] on div "monthly" at bounding box center [1000, 265] width 49 height 17
click at [912, 263] on div "pro" at bounding box center [907, 265] width 20 height 17
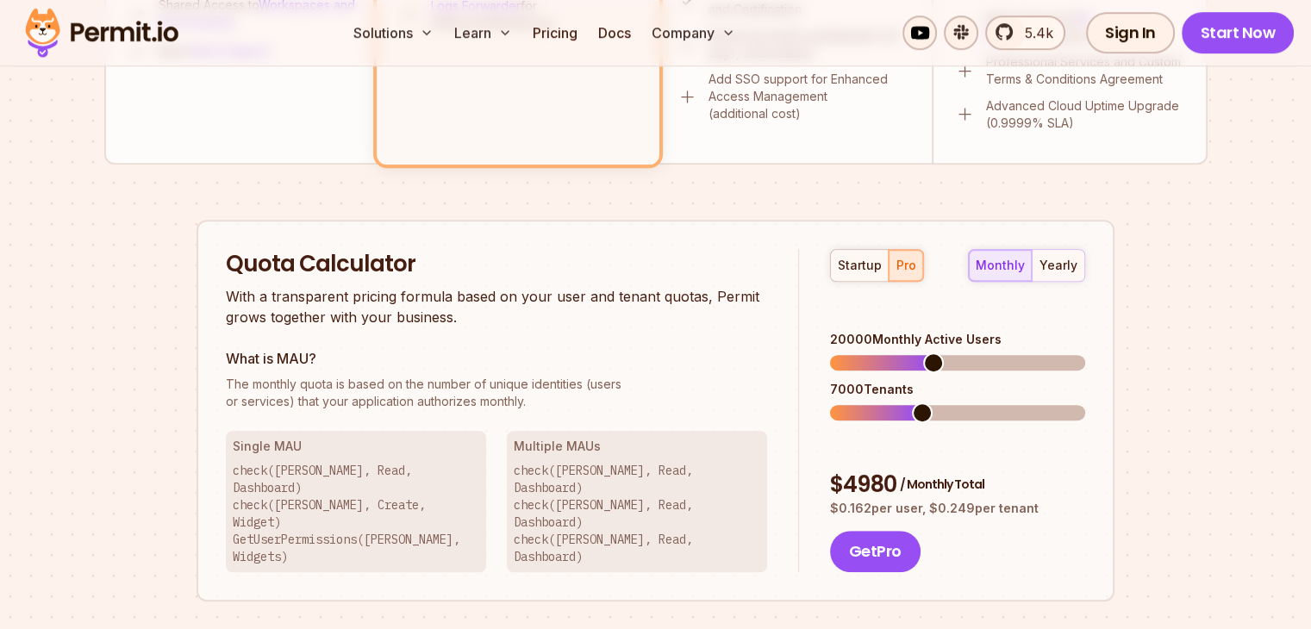
drag, startPoint x: 978, startPoint y: 344, endPoint x: 1114, endPoint y: 341, distance: 136.3
click at [1114, 341] on div "Quota Calculator With a transparent pricing formula based on your user and tena…" at bounding box center [656, 411] width 918 height 383
drag, startPoint x: 986, startPoint y: 400, endPoint x: 1007, endPoint y: 397, distance: 20.9
click at [1007, 397] on div "startup pro monthly yearly 20000 Monthly Active Users 7000 Tenants $ 4980 / Mon…" at bounding box center [942, 411] width 286 height 324
click at [1086, 405] on span at bounding box center [957, 413] width 255 height 16
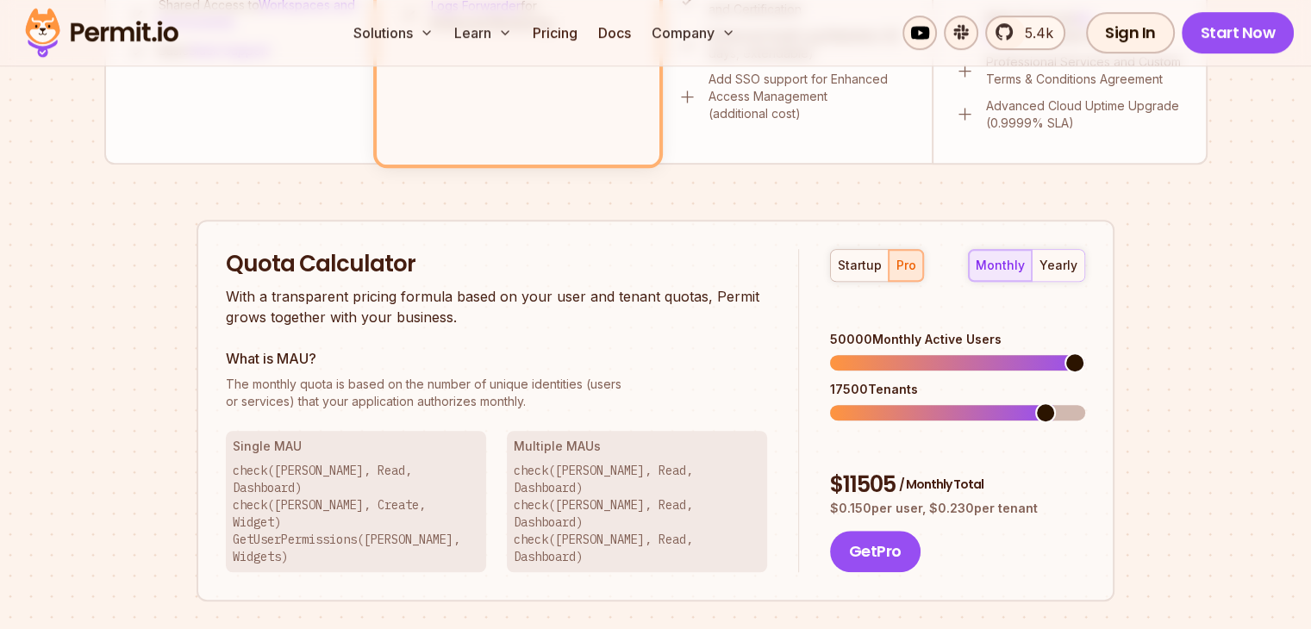
click at [1086, 355] on span at bounding box center [957, 363] width 255 height 16
click at [1086, 405] on span at bounding box center [957, 413] width 255 height 16
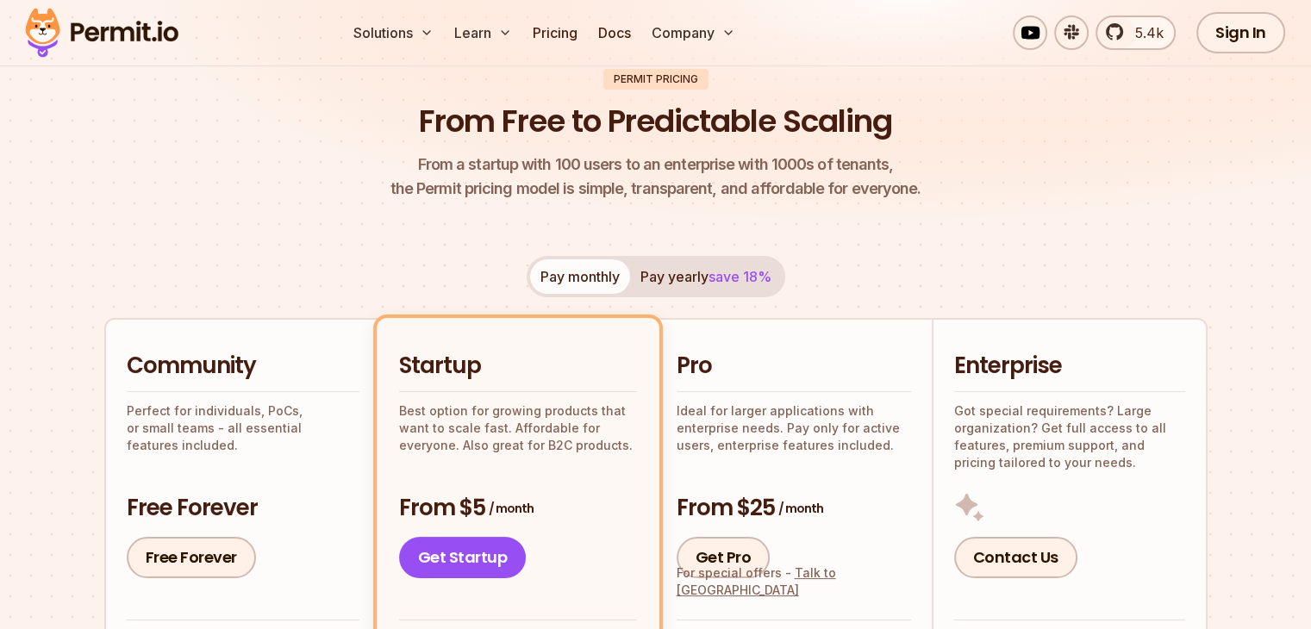
scroll to position [0, 0]
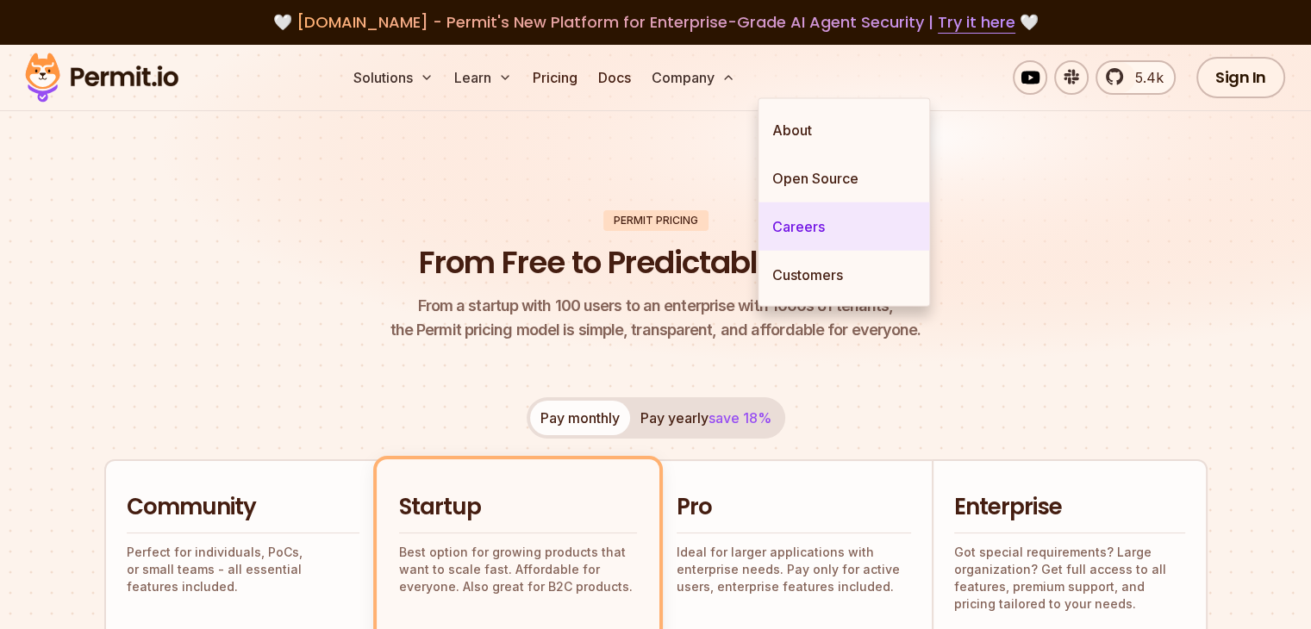
click at [804, 210] on link "Careers" at bounding box center [844, 227] width 171 height 48
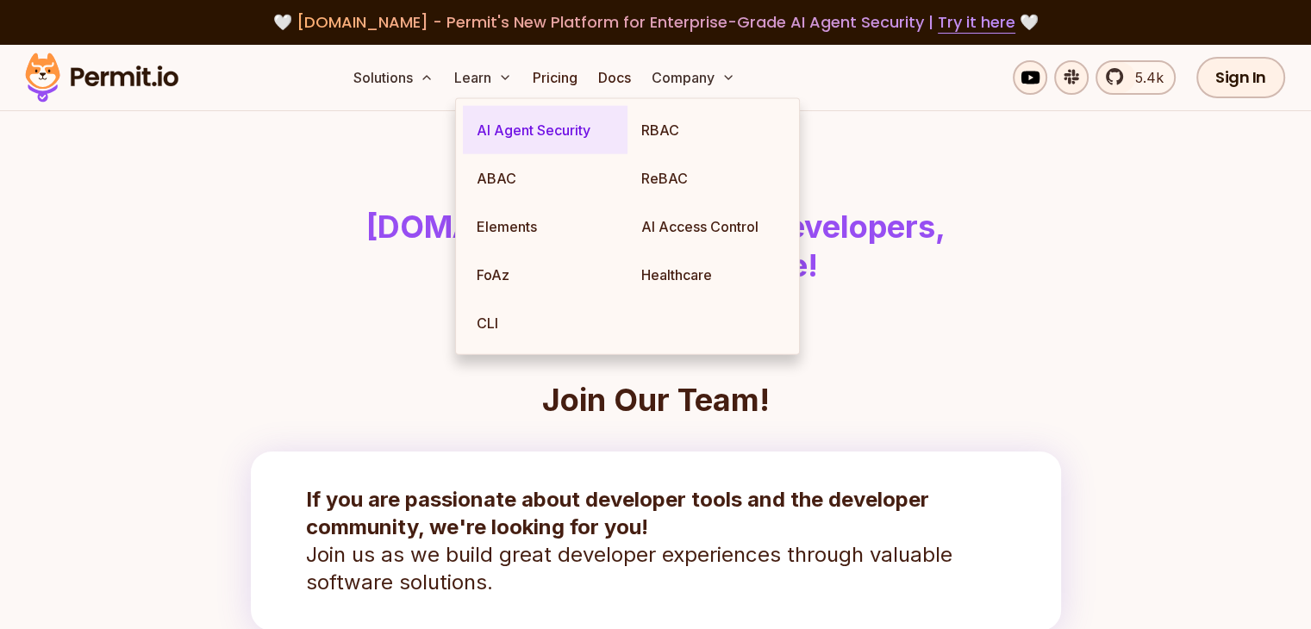
click at [517, 139] on link "AI Agent Security" at bounding box center [545, 130] width 165 height 48
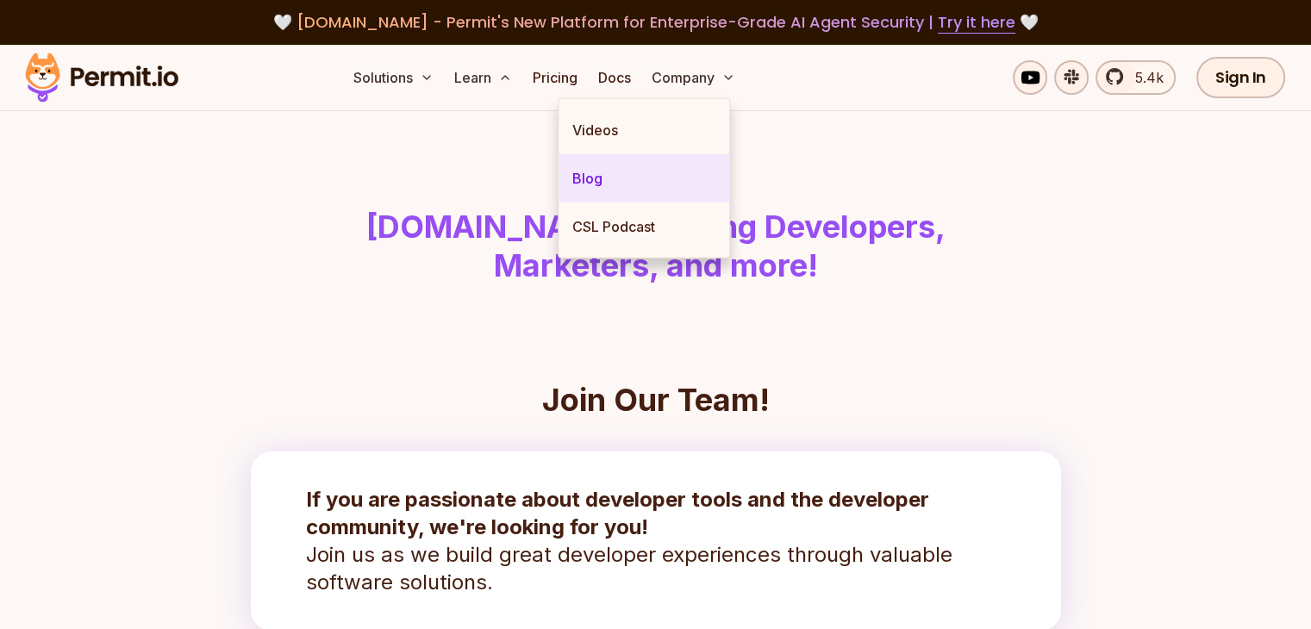
click at [614, 178] on link "Blog" at bounding box center [644, 178] width 171 height 48
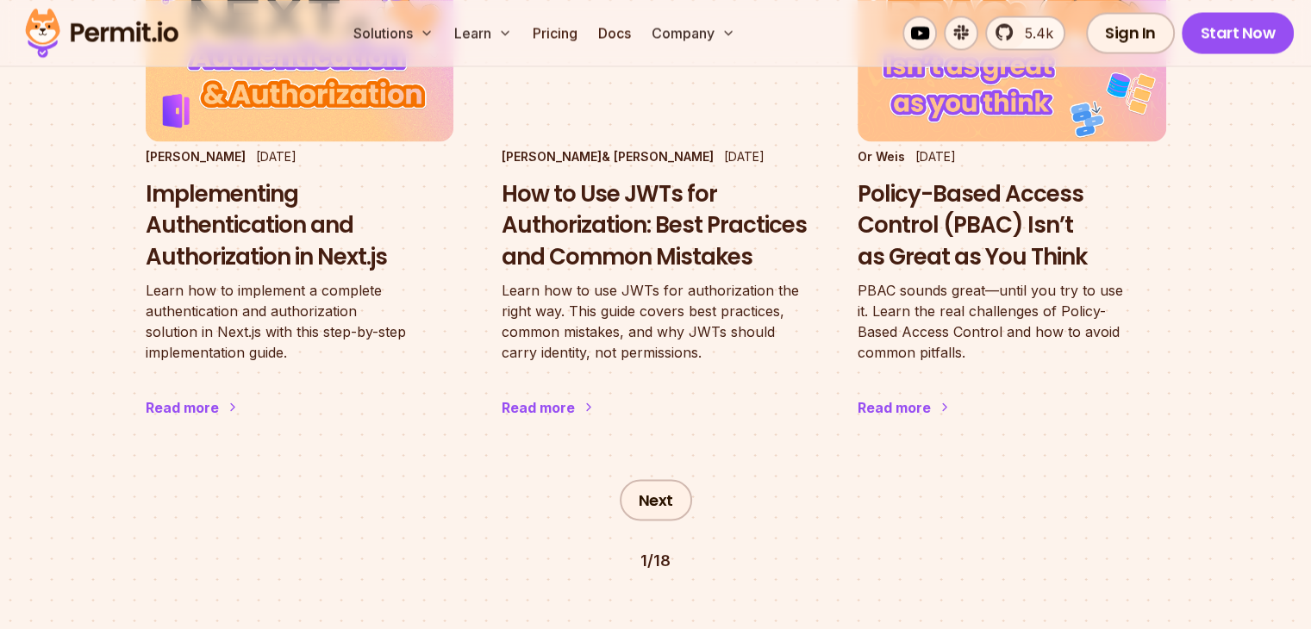
scroll to position [3018, 0]
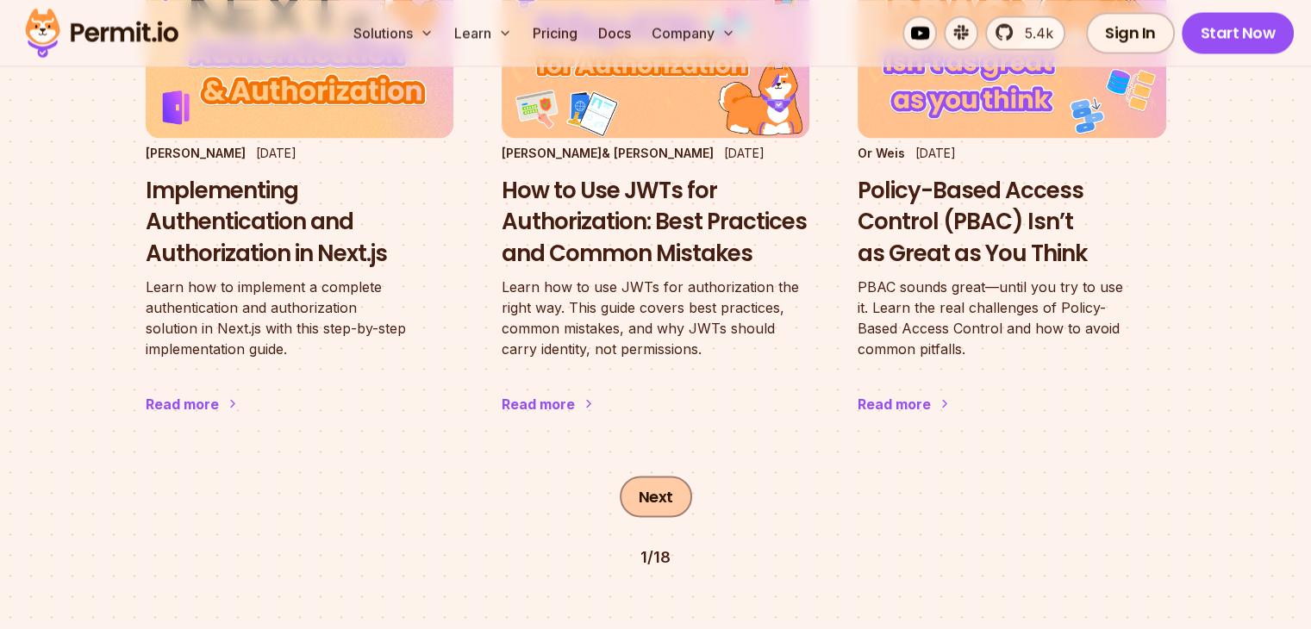
click at [659, 476] on link "Next" at bounding box center [656, 496] width 72 height 41
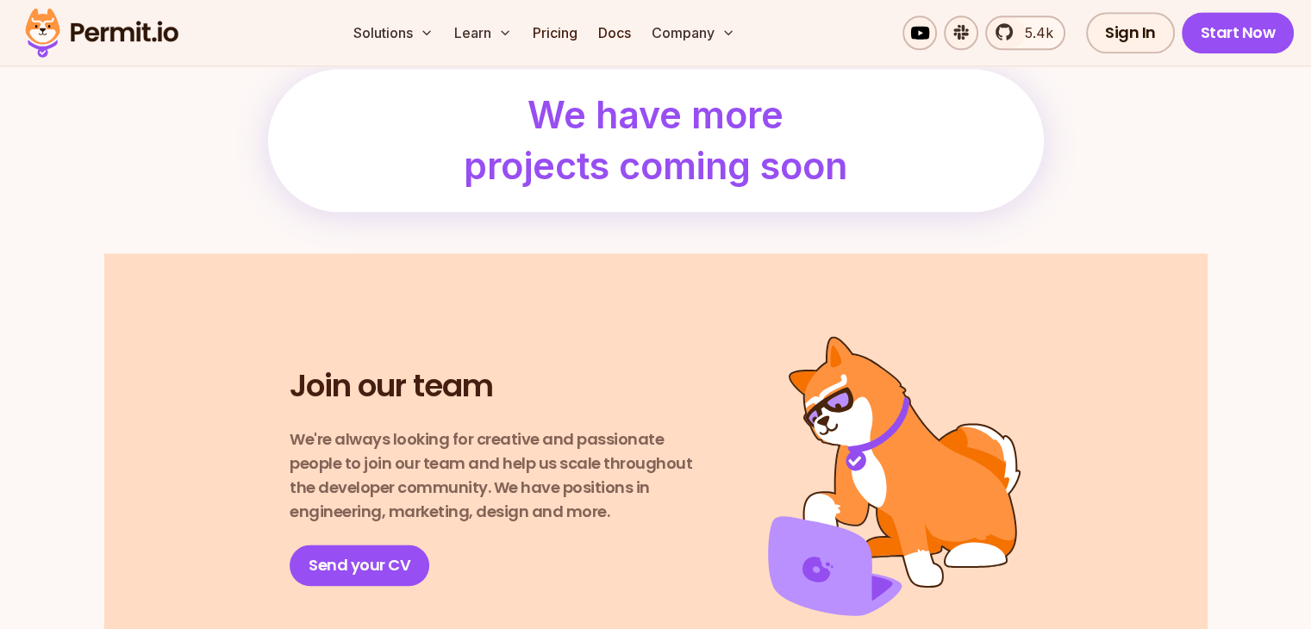
scroll to position [2069, 0]
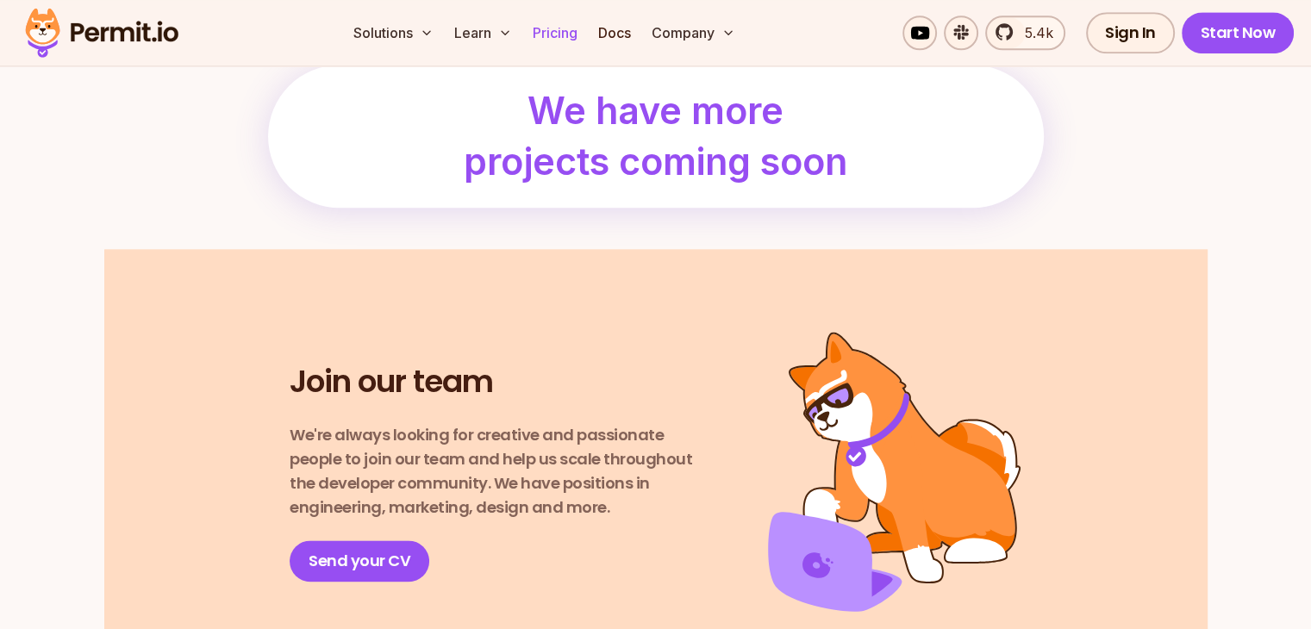
click at [585, 28] on link "Pricing" at bounding box center [555, 33] width 59 height 34
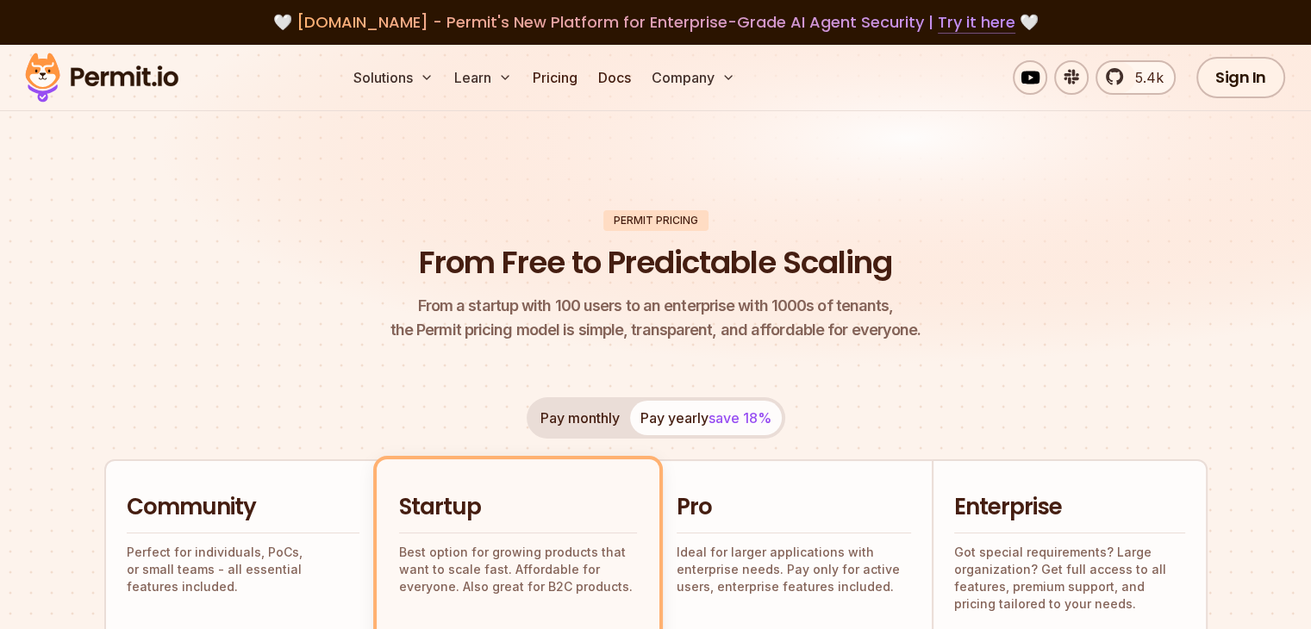
click at [975, 28] on link "Try it here" at bounding box center [977, 22] width 78 height 22
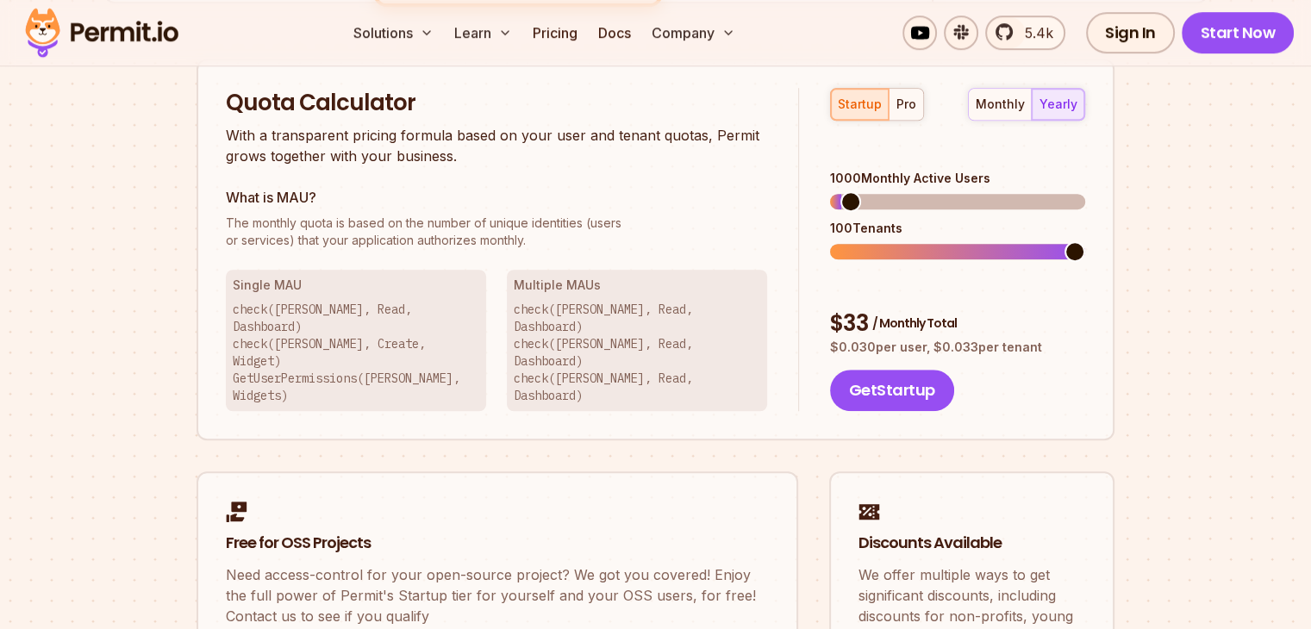
scroll to position [1121, 0]
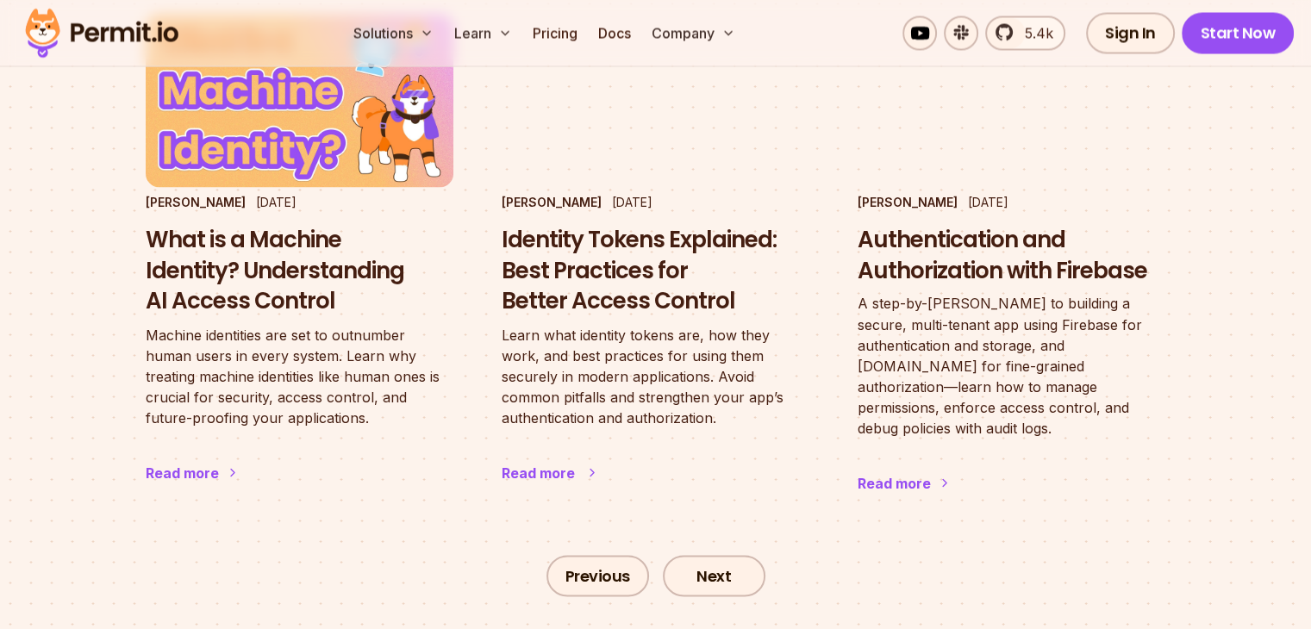
scroll to position [3018, 0]
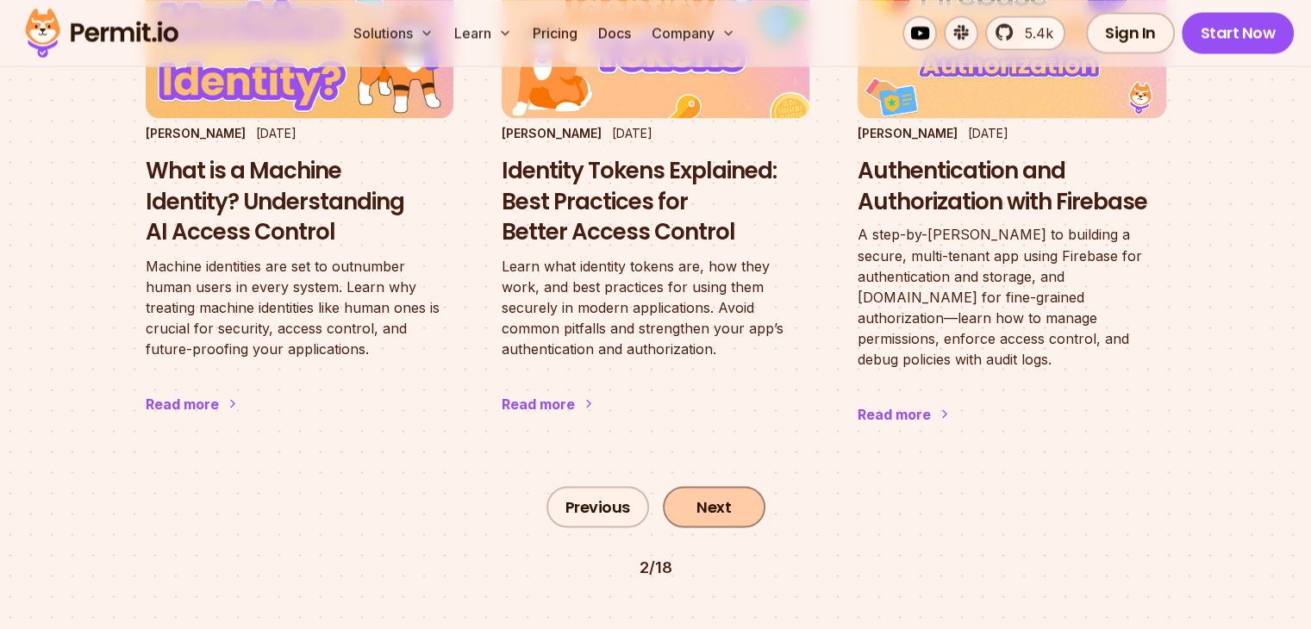
click at [692, 486] on link "Next" at bounding box center [714, 506] width 103 height 41
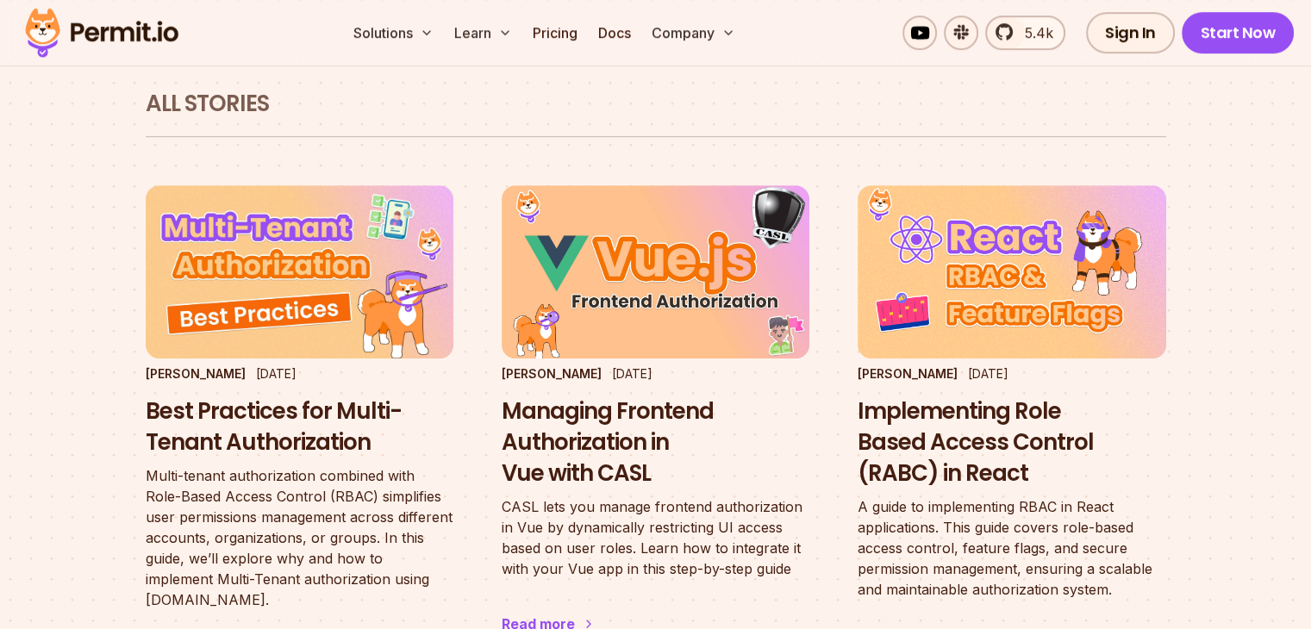
scroll to position [1024, 0]
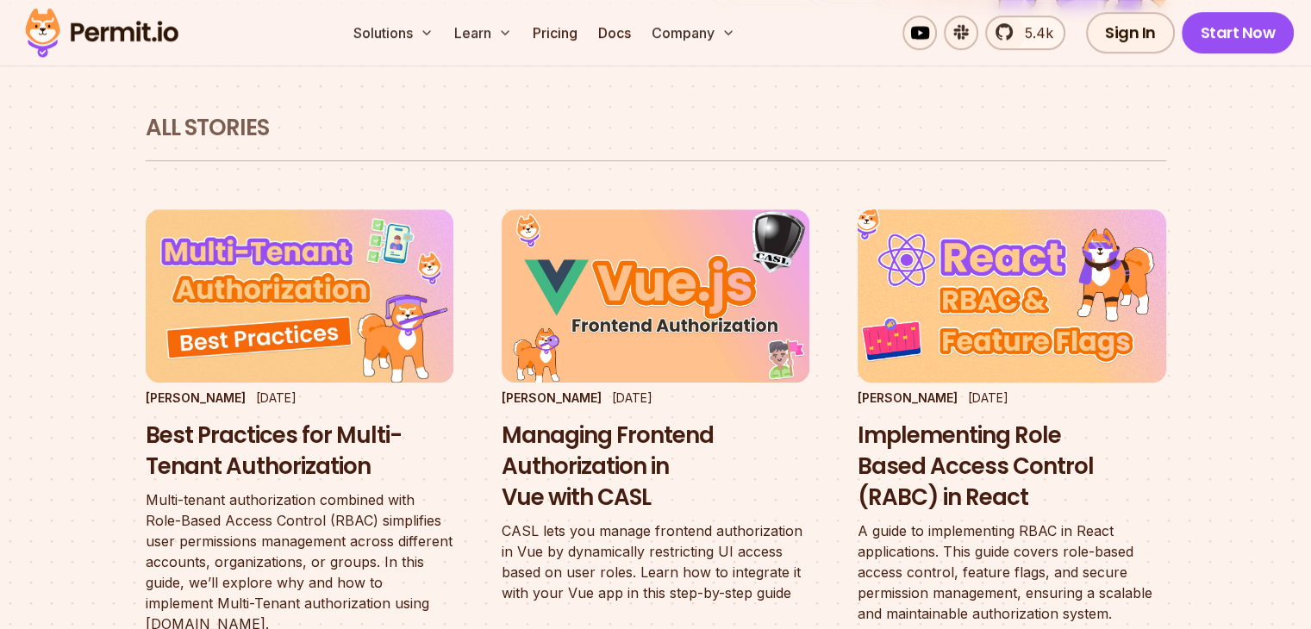
click at [1009, 277] on img at bounding box center [1011, 296] width 339 height 191
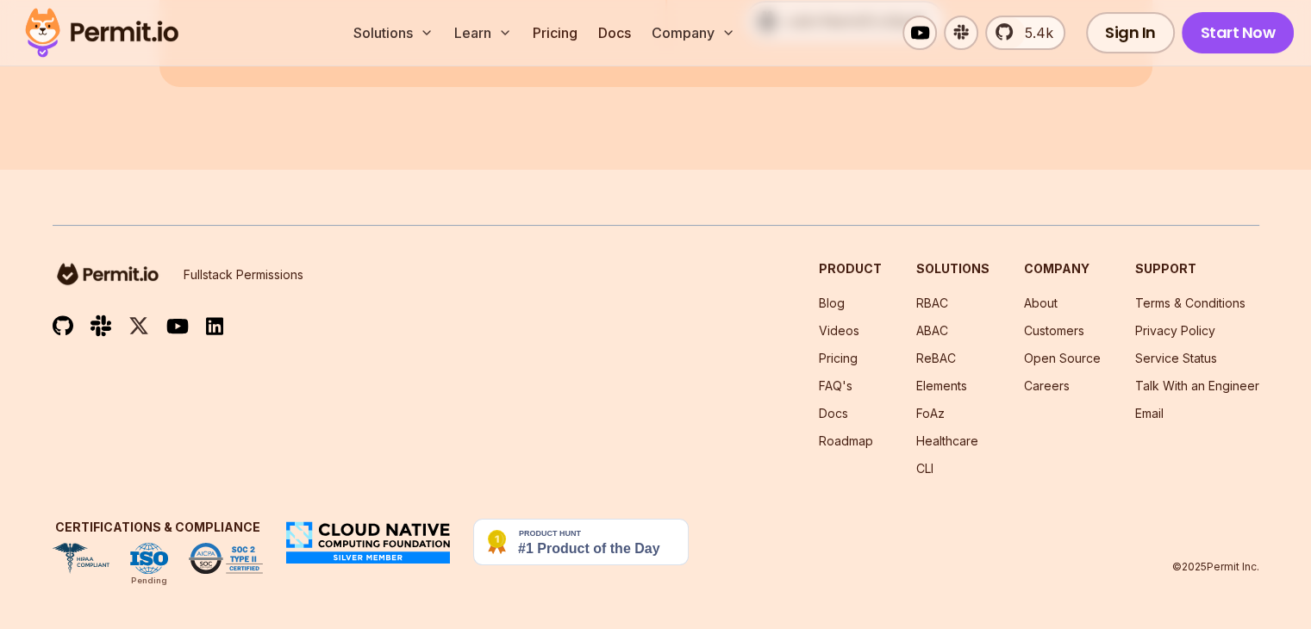
scroll to position [21555, 0]
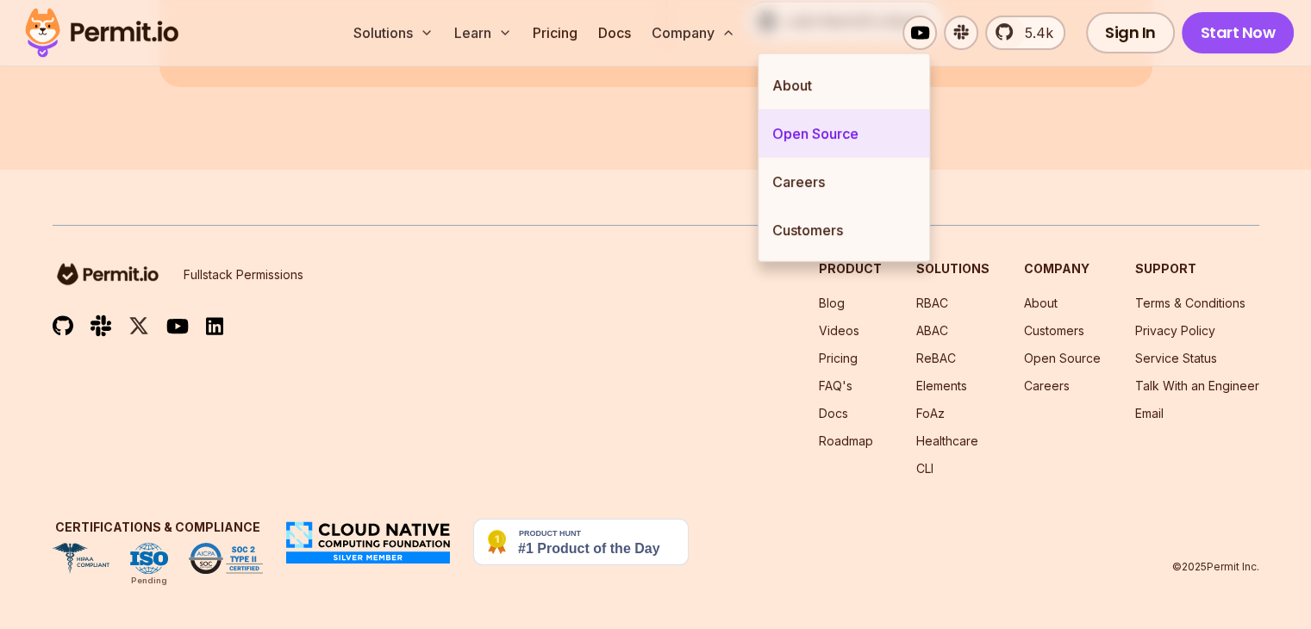
click at [817, 118] on link "Open Source" at bounding box center [844, 134] width 171 height 48
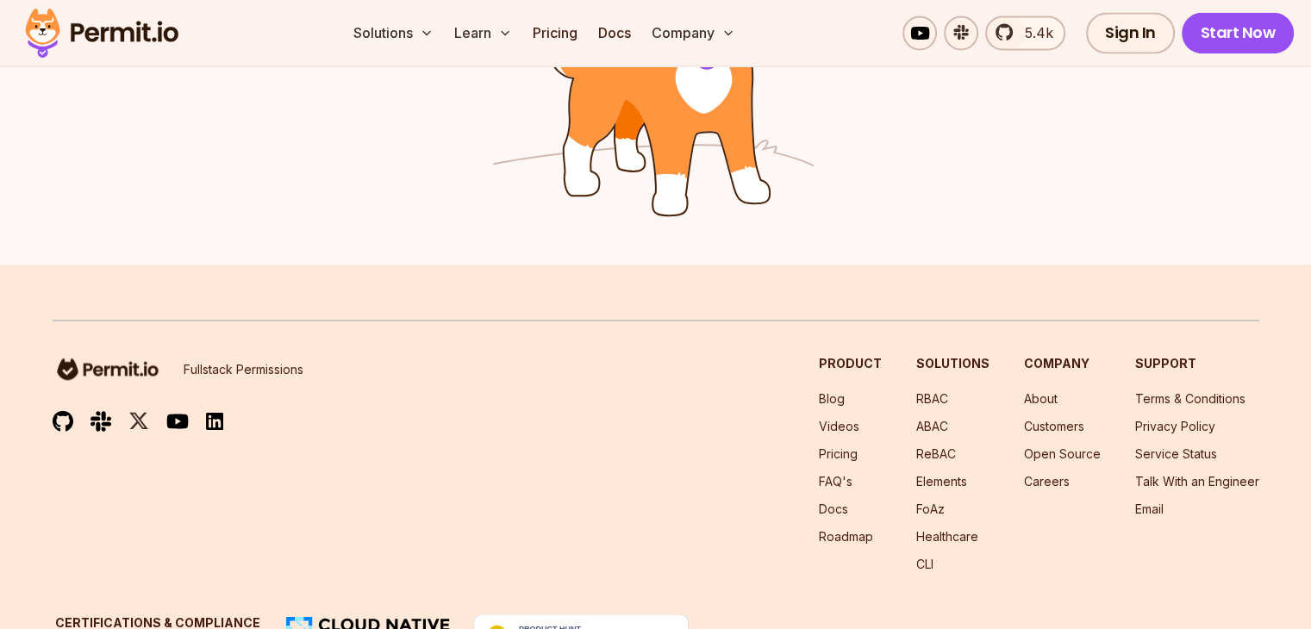
scroll to position [2739, 0]
